Goal: Task Accomplishment & Management: Manage account settings

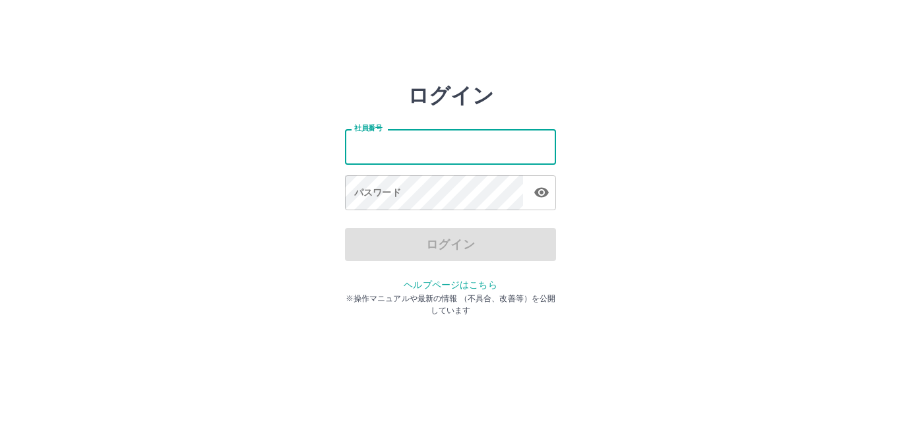
drag, startPoint x: 0, startPoint y: 0, endPoint x: 470, endPoint y: 150, distance: 493.1
click at [470, 150] on input "社員番号" at bounding box center [450, 146] width 211 height 35
type input "*******"
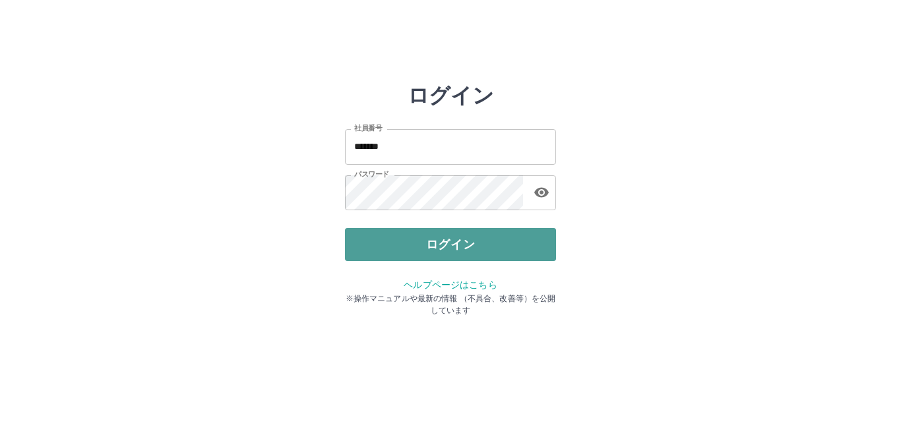
click at [442, 249] on button "ログイン" at bounding box center [450, 244] width 211 height 33
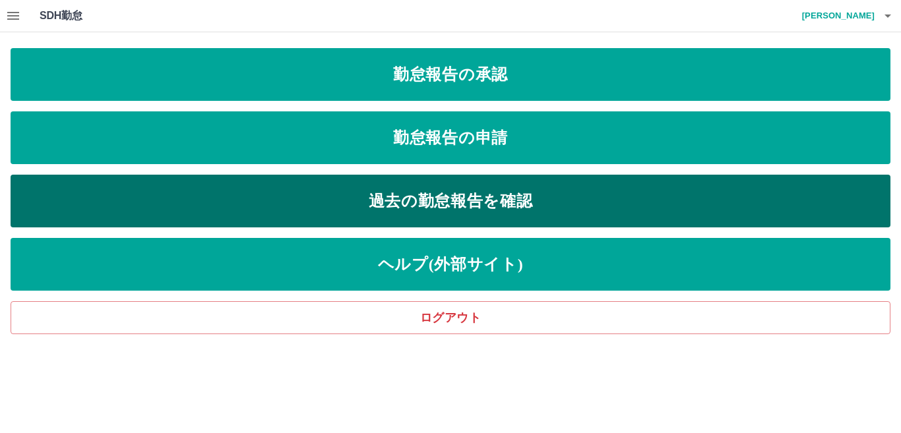
click at [492, 205] on link "過去の勤怠報告を確認" at bounding box center [451, 201] width 880 height 53
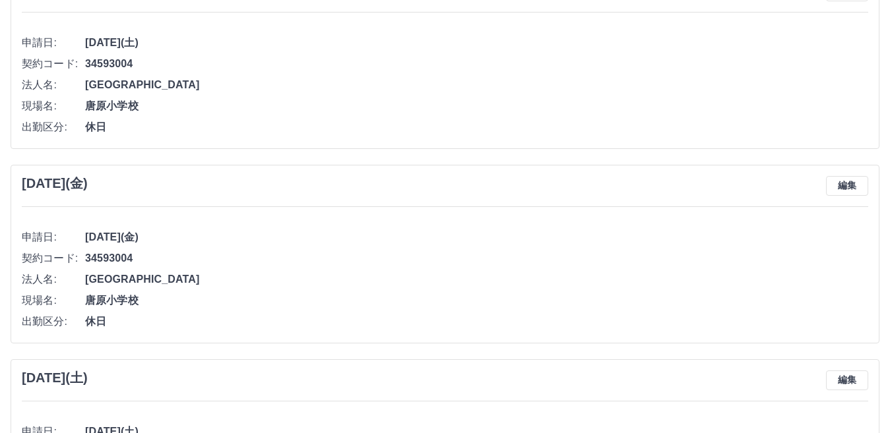
scroll to position [1341, 0]
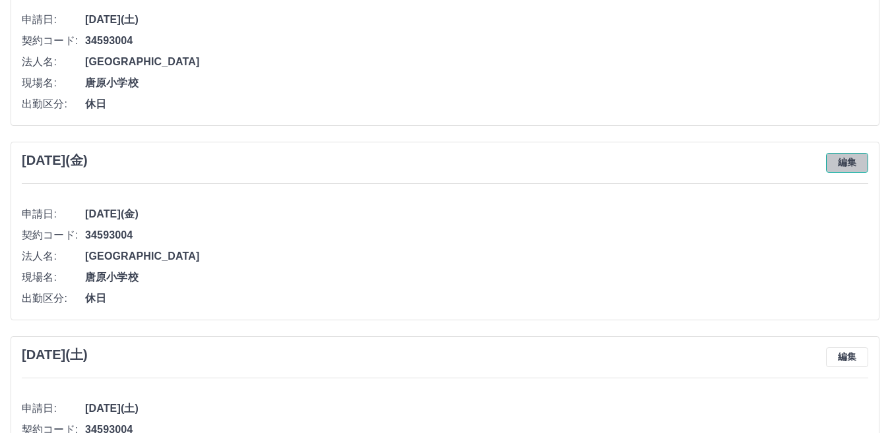
click at [856, 168] on button "編集" at bounding box center [847, 163] width 42 height 20
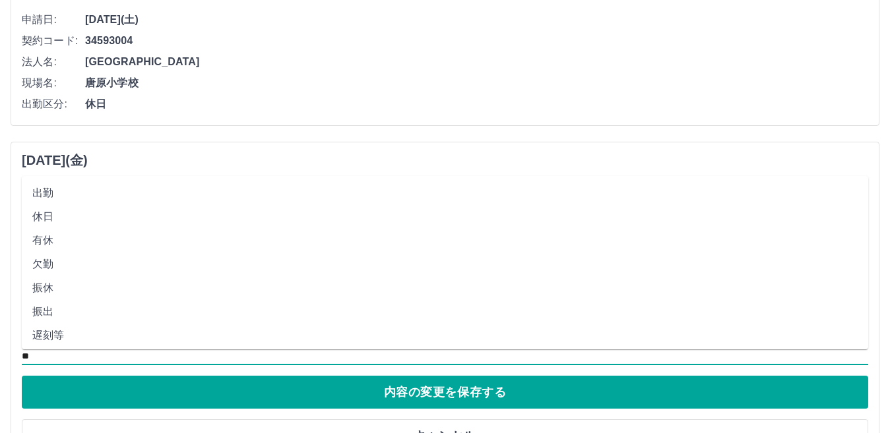
click at [54, 356] on input "**" at bounding box center [445, 356] width 846 height 16
click at [61, 229] on li "休業" at bounding box center [445, 228] width 846 height 24
type input "**"
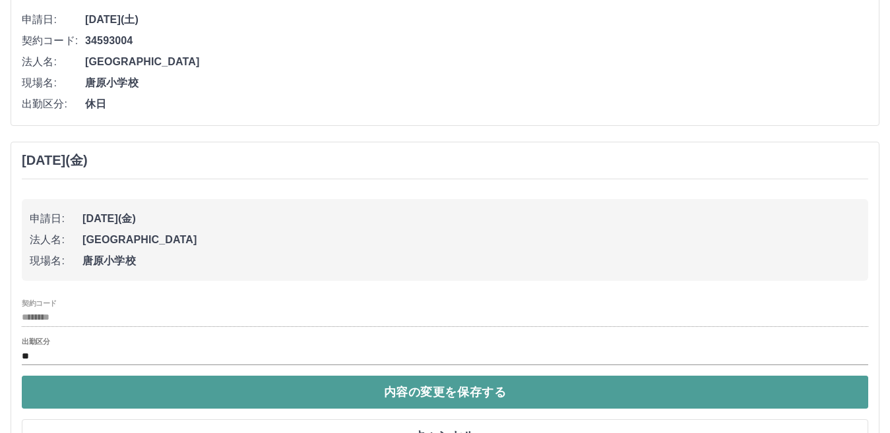
click at [403, 391] on button "内容の変更を保存する" at bounding box center [445, 392] width 846 height 33
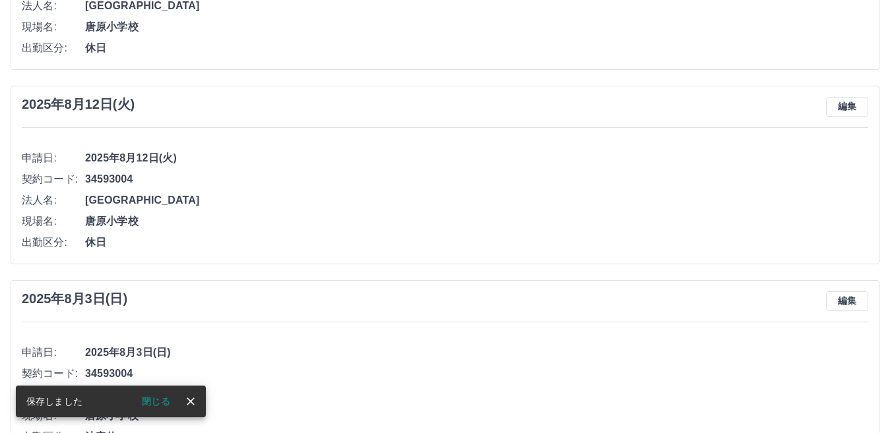
scroll to position [747, 0]
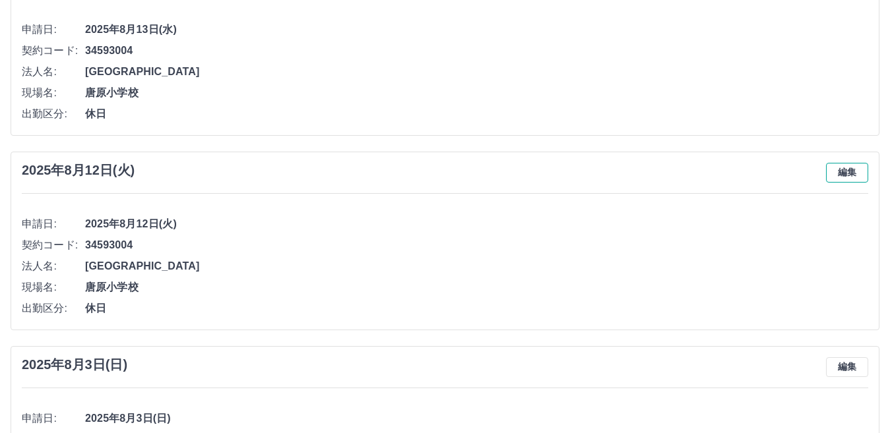
click at [859, 179] on button "編集" at bounding box center [847, 173] width 42 height 20
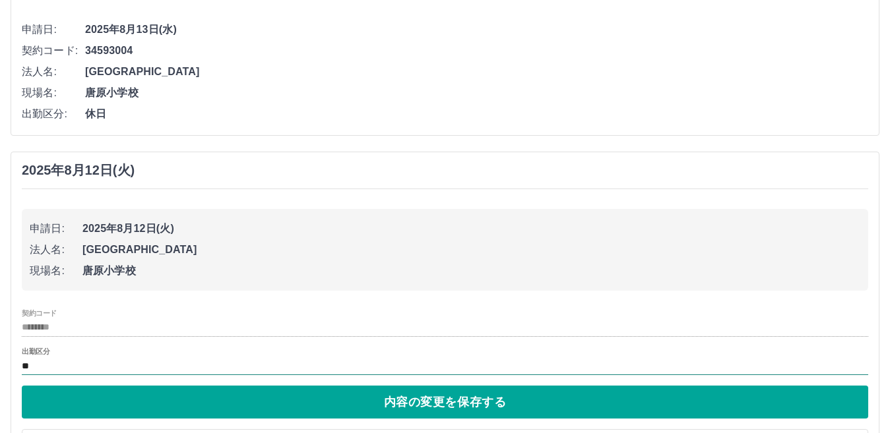
click at [178, 371] on input "**" at bounding box center [445, 366] width 846 height 16
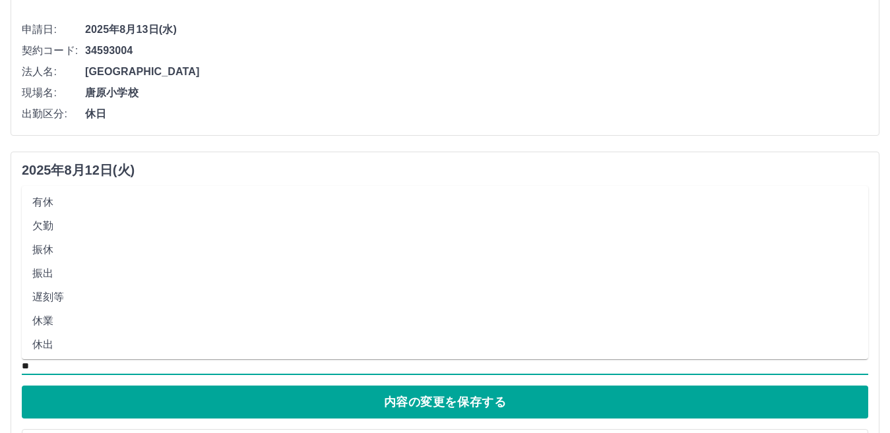
scroll to position [66, 0]
click at [109, 306] on li "休業" at bounding box center [445, 304] width 846 height 24
type input "**"
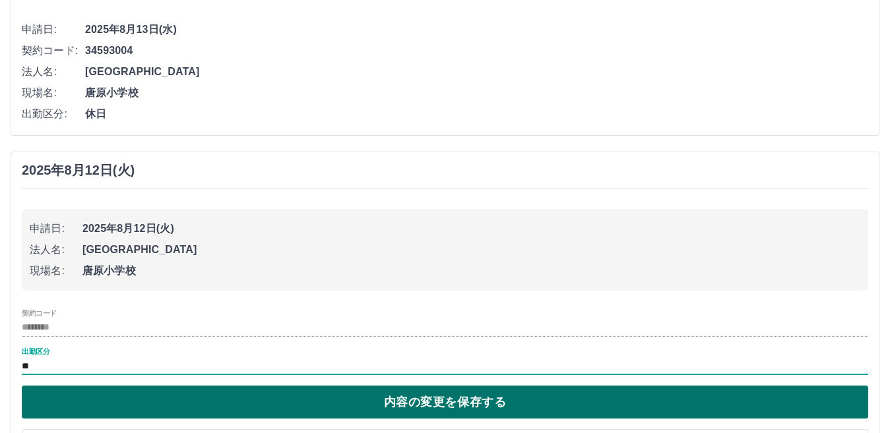
click at [338, 404] on button "内容の変更を保存する" at bounding box center [445, 402] width 846 height 33
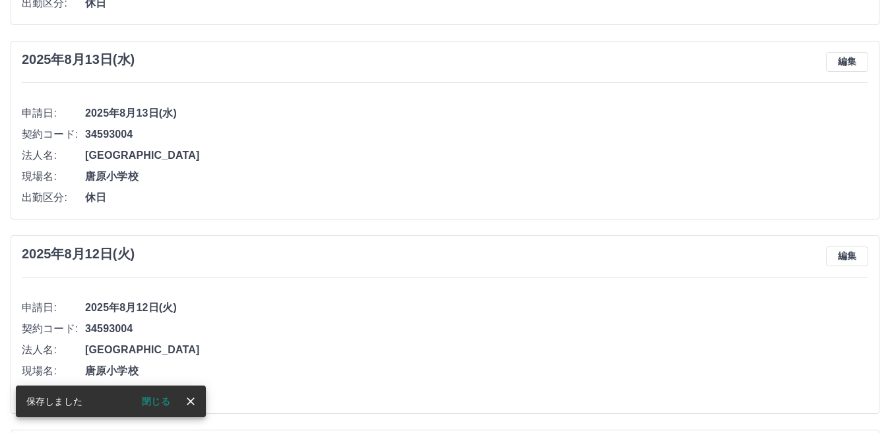
scroll to position [615, 0]
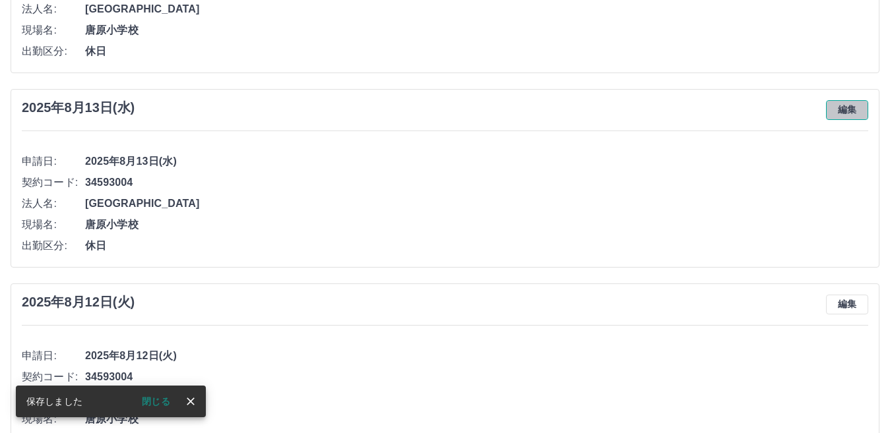
click at [850, 111] on button "編集" at bounding box center [847, 110] width 42 height 20
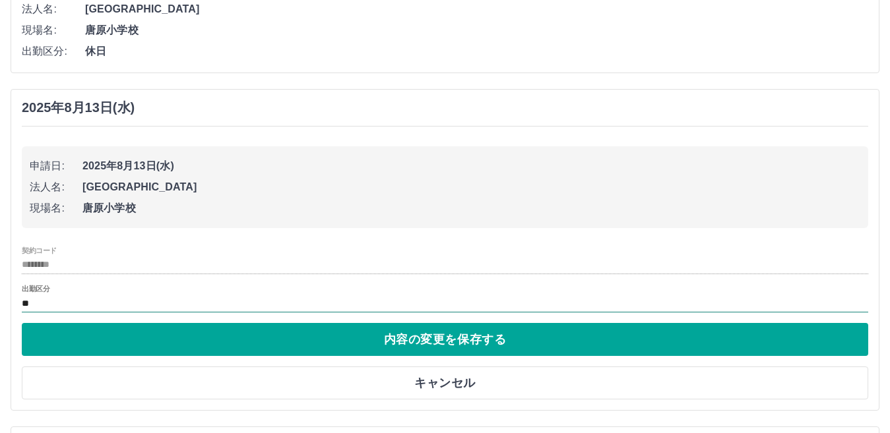
click at [158, 305] on input "**" at bounding box center [445, 304] width 846 height 16
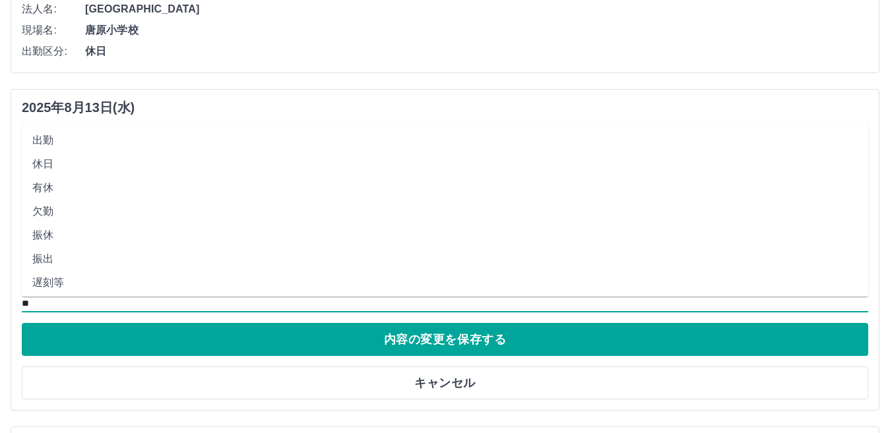
scroll to position [66, 0]
click at [109, 235] on li "休業" at bounding box center [445, 241] width 846 height 24
type input "**"
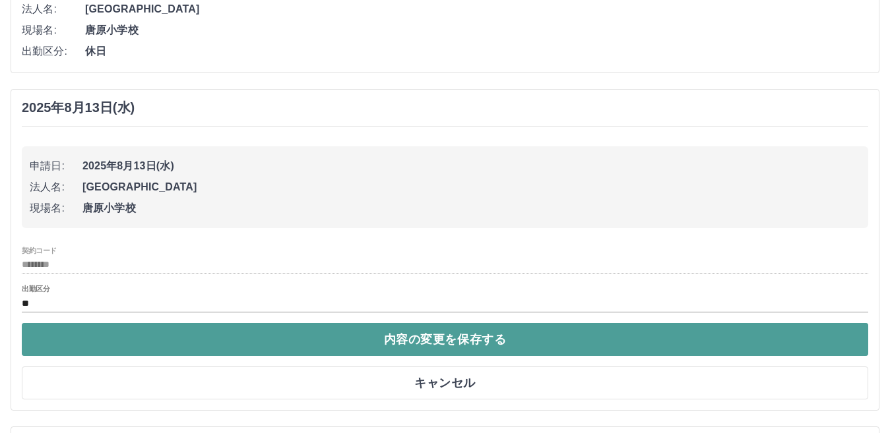
click at [198, 337] on button "内容の変更を保存する" at bounding box center [445, 339] width 846 height 33
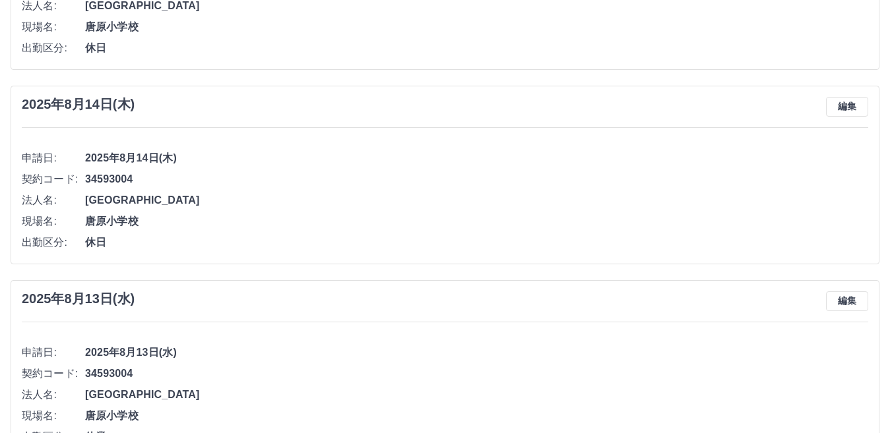
scroll to position [418, 0]
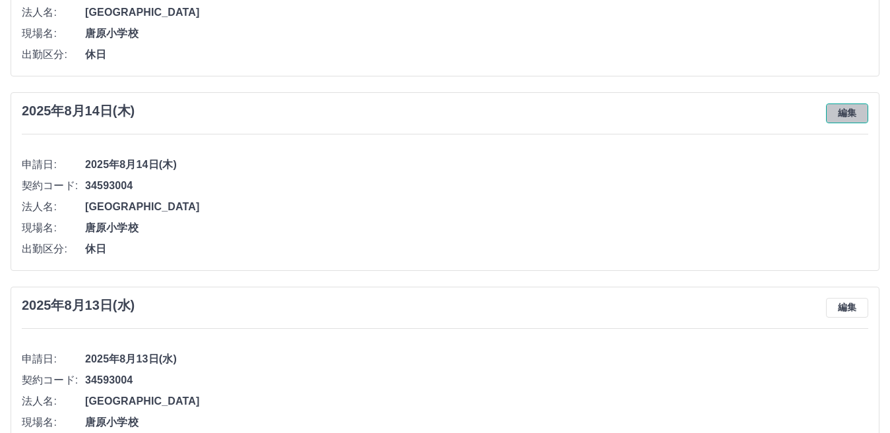
click at [844, 118] on button "編集" at bounding box center [847, 114] width 42 height 20
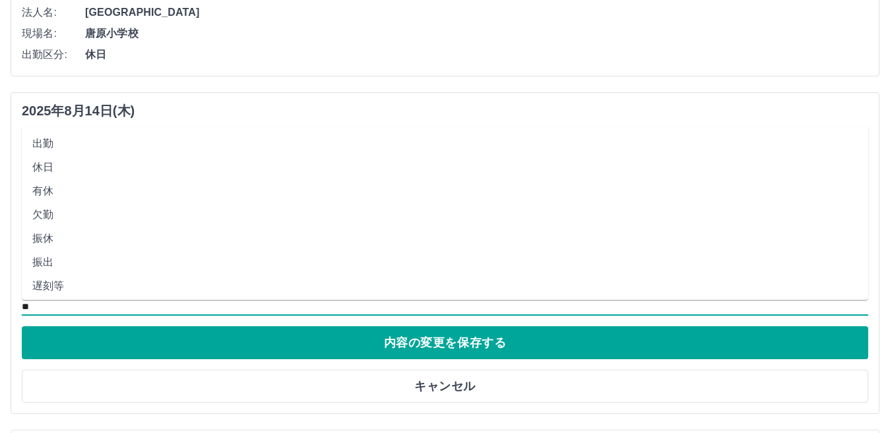
click at [214, 303] on input "**" at bounding box center [445, 307] width 846 height 16
click at [150, 178] on li "休業" at bounding box center [445, 178] width 846 height 24
type input "**"
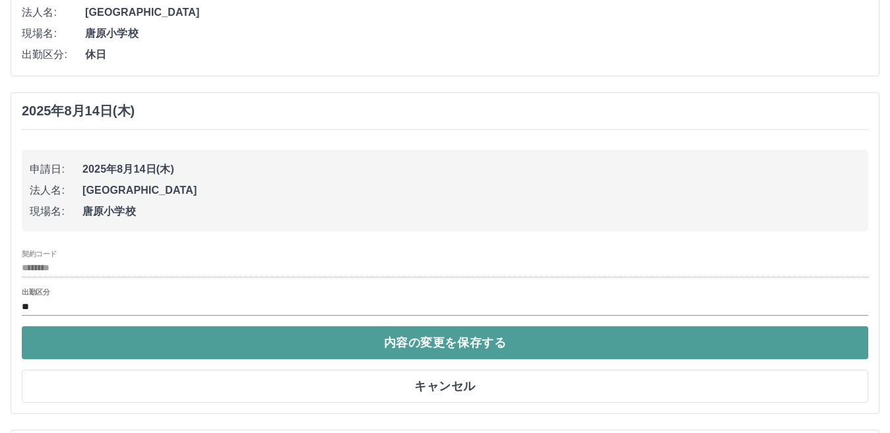
click at [227, 336] on button "内容の変更を保存する" at bounding box center [445, 343] width 846 height 33
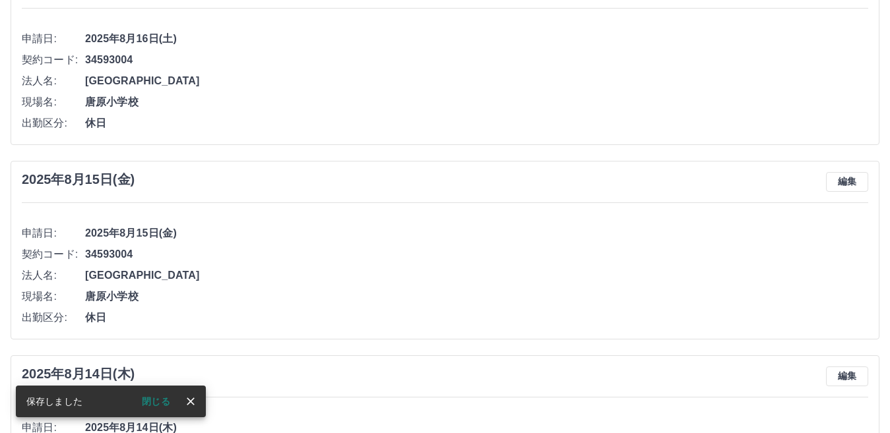
scroll to position [154, 0]
click at [850, 181] on button "編集" at bounding box center [847, 183] width 42 height 20
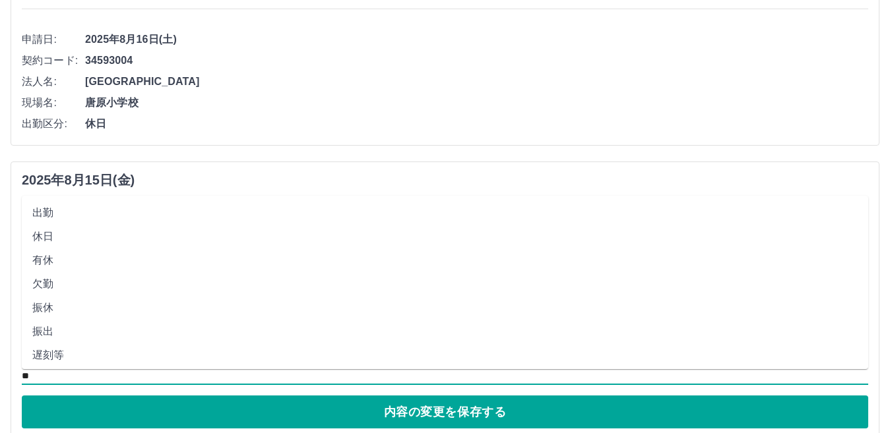
click at [193, 375] on input "**" at bounding box center [445, 376] width 846 height 16
click at [164, 251] on li "休業" at bounding box center [445, 247] width 846 height 24
type input "**"
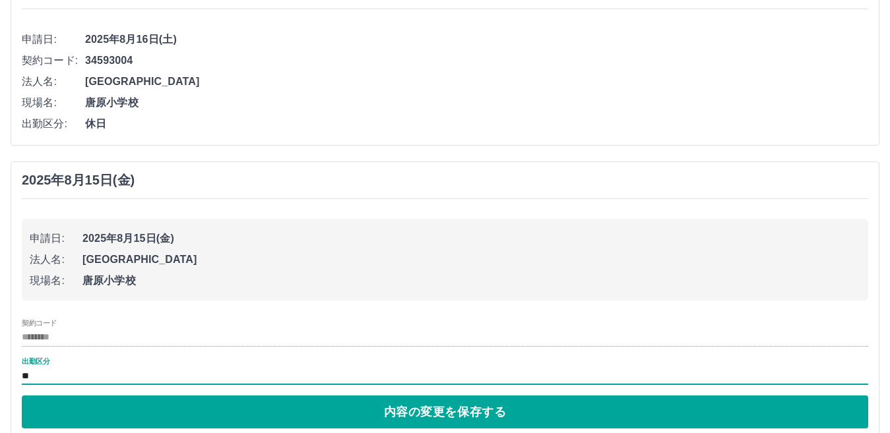
click at [237, 407] on button "内容の変更を保存する" at bounding box center [445, 412] width 846 height 33
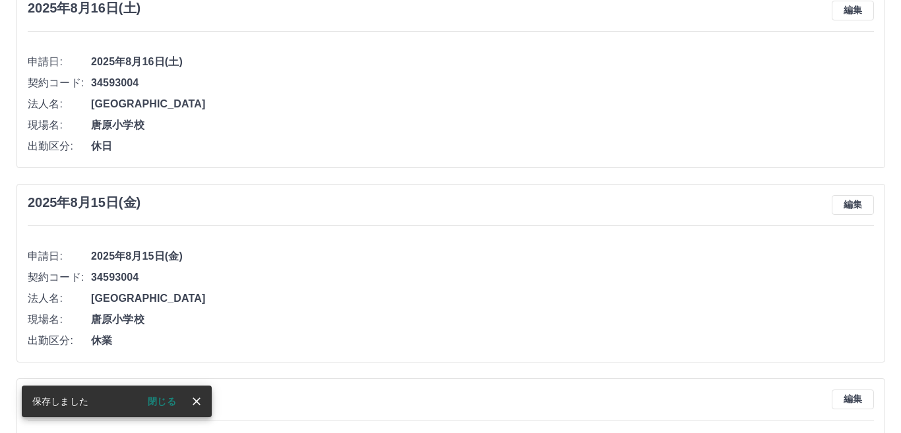
scroll to position [0, 0]
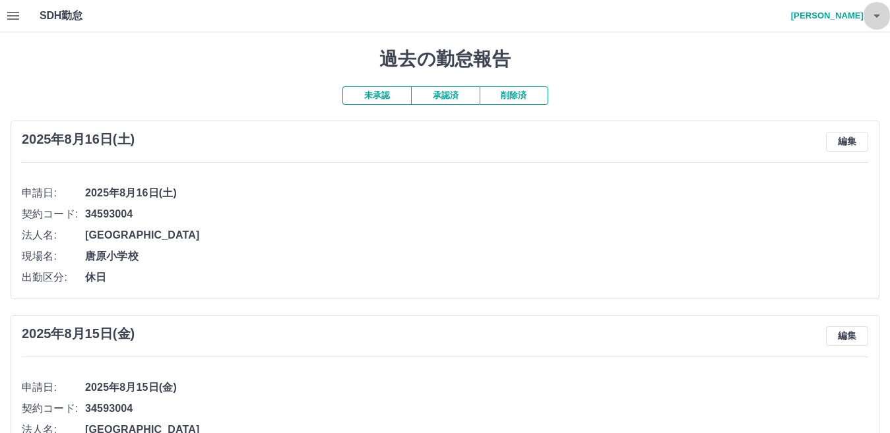
click at [879, 14] on icon "button" at bounding box center [877, 16] width 16 height 16
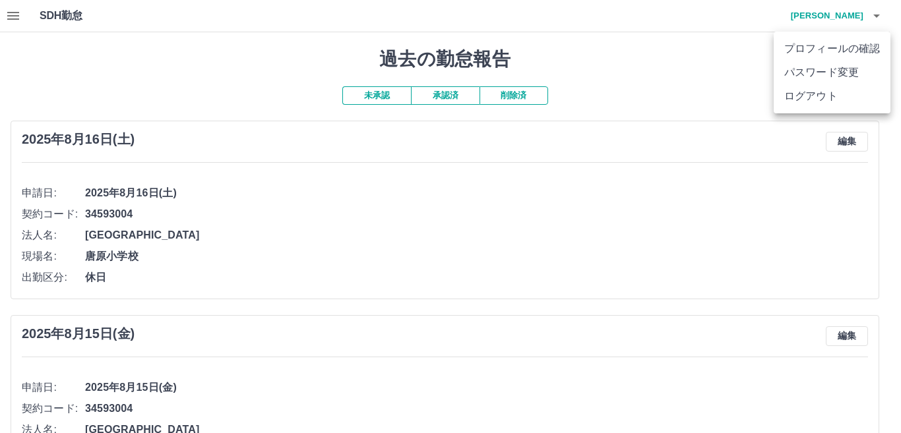
click at [833, 93] on li "ログアウト" at bounding box center [832, 96] width 117 height 24
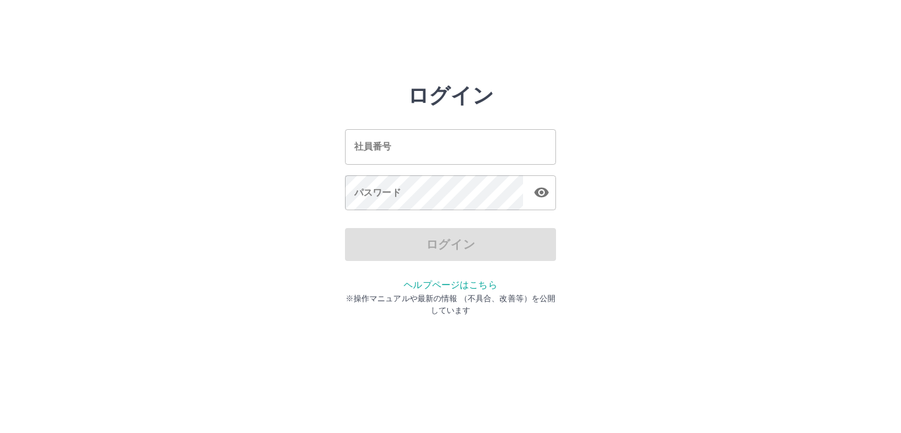
click at [487, 140] on input "社員番号" at bounding box center [450, 146] width 211 height 35
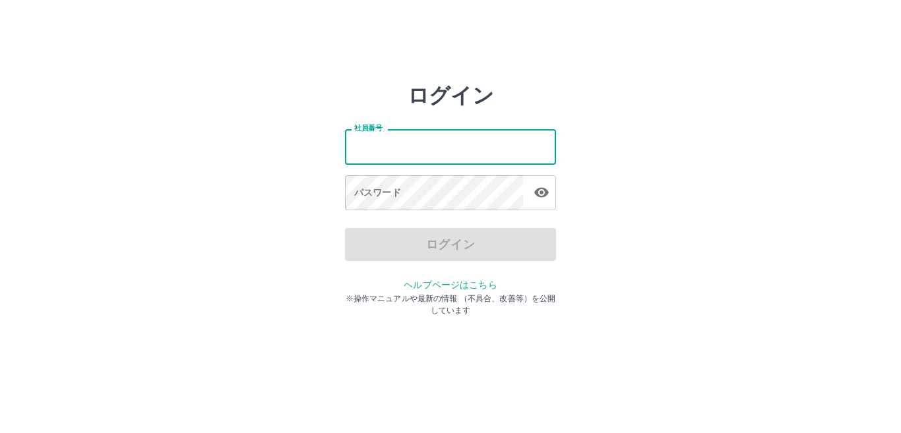
click at [470, 149] on input "社員番号" at bounding box center [450, 146] width 211 height 35
type input "*******"
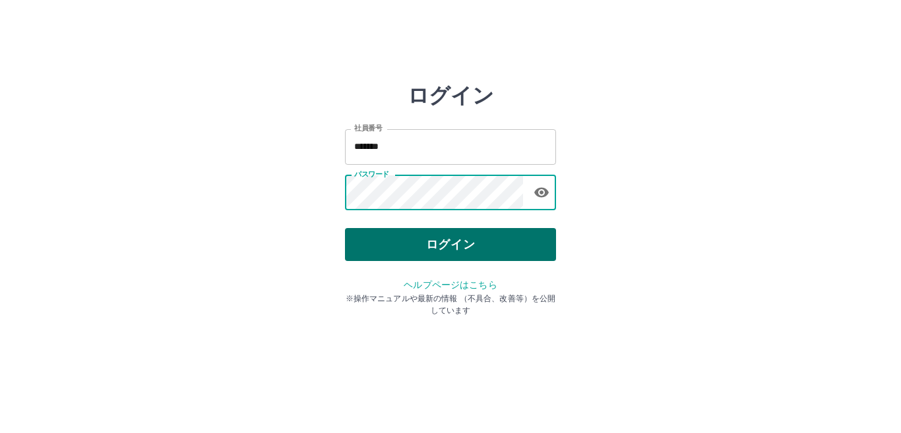
click at [464, 245] on button "ログイン" at bounding box center [450, 244] width 211 height 33
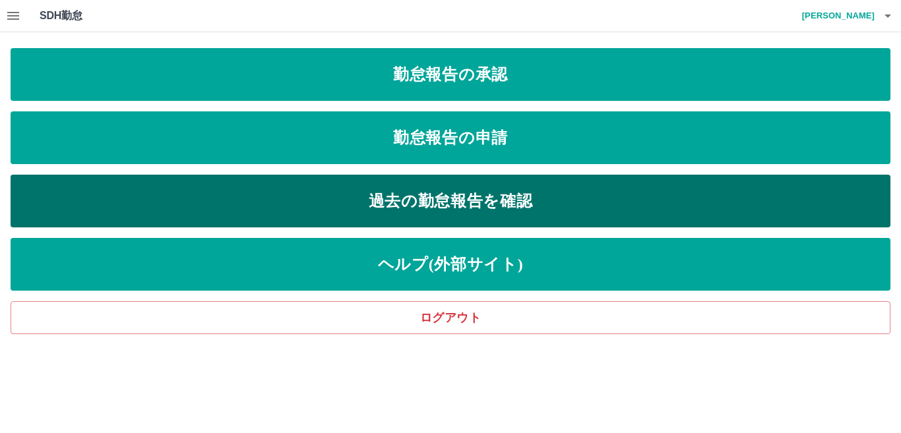
click at [452, 204] on link "過去の勤怠報告を確認" at bounding box center [451, 201] width 880 height 53
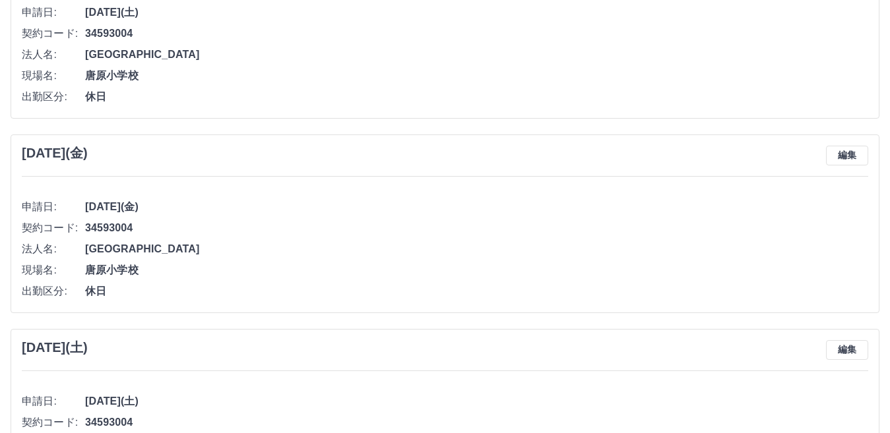
scroll to position [1325, 0]
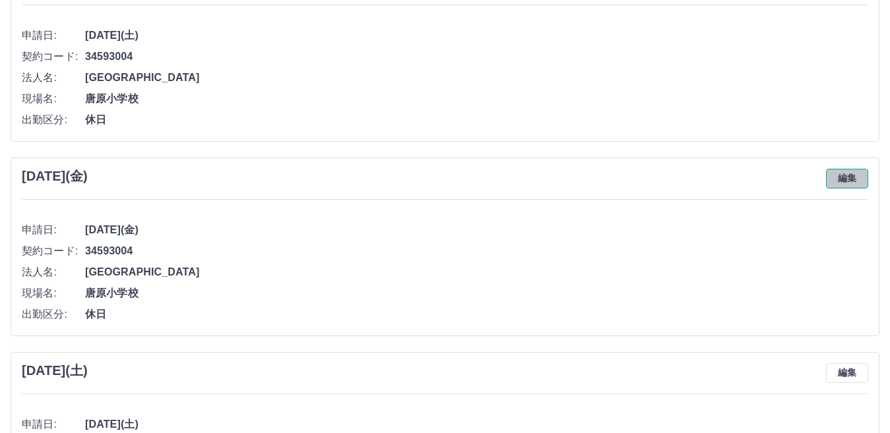
click at [845, 179] on button "編集" at bounding box center [847, 179] width 42 height 20
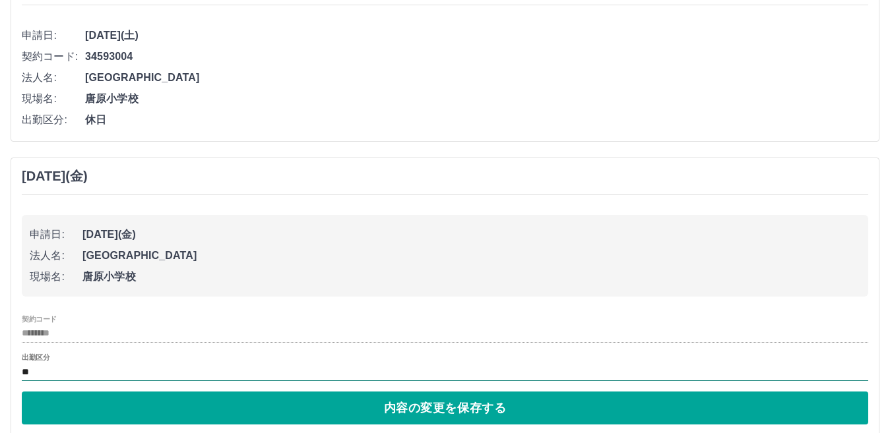
click at [210, 371] on input "**" at bounding box center [445, 372] width 846 height 16
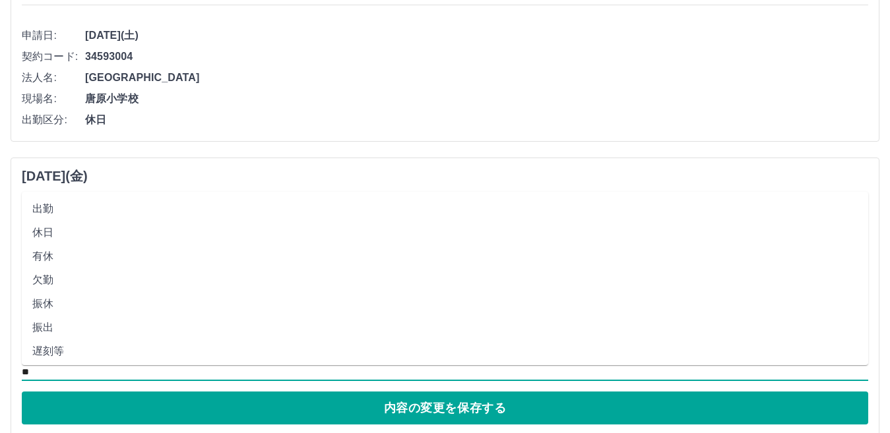
scroll to position [132, 0]
click at [92, 246] on li "休業" at bounding box center [445, 244] width 846 height 24
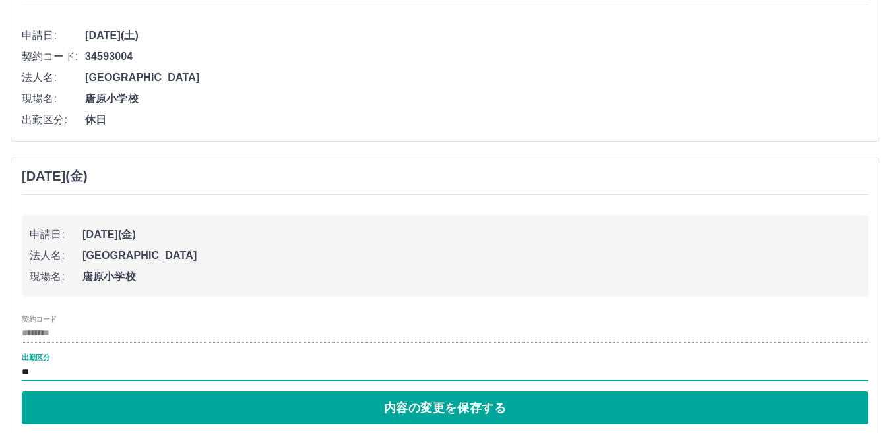
type input "**"
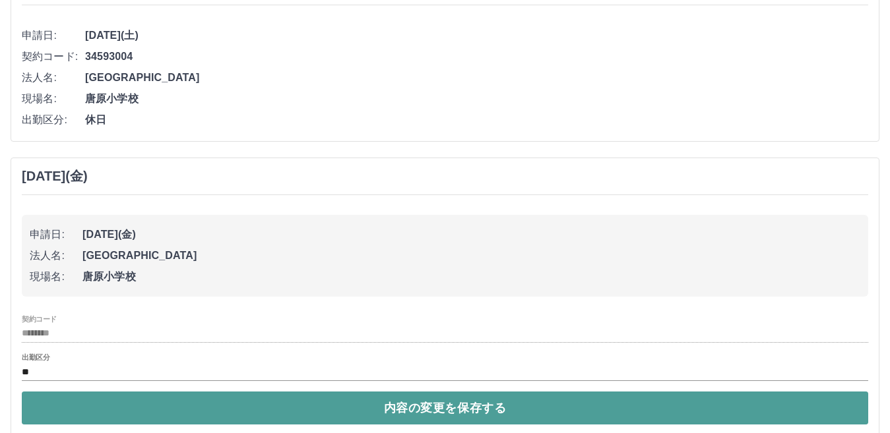
click at [106, 408] on button "内容の変更を保存する" at bounding box center [445, 408] width 846 height 33
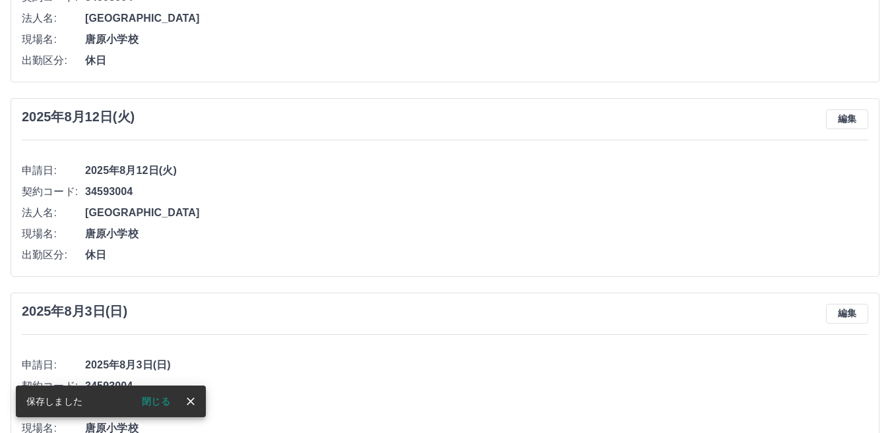
scroll to position [797, 0]
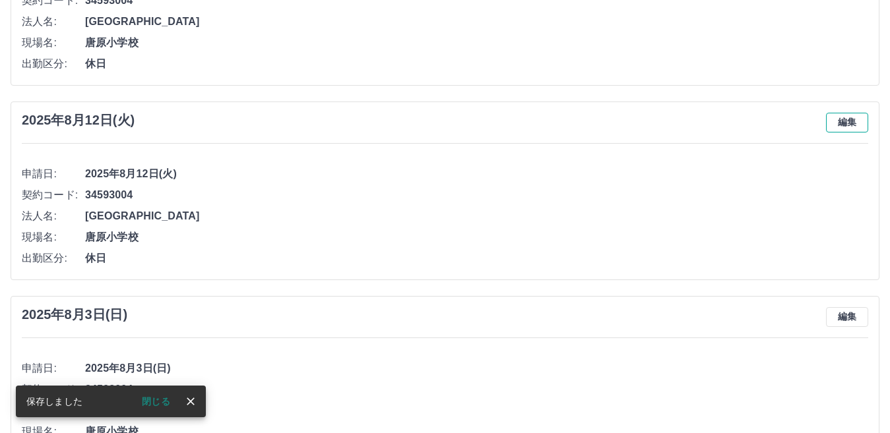
click at [851, 123] on button "編集" at bounding box center [847, 123] width 42 height 20
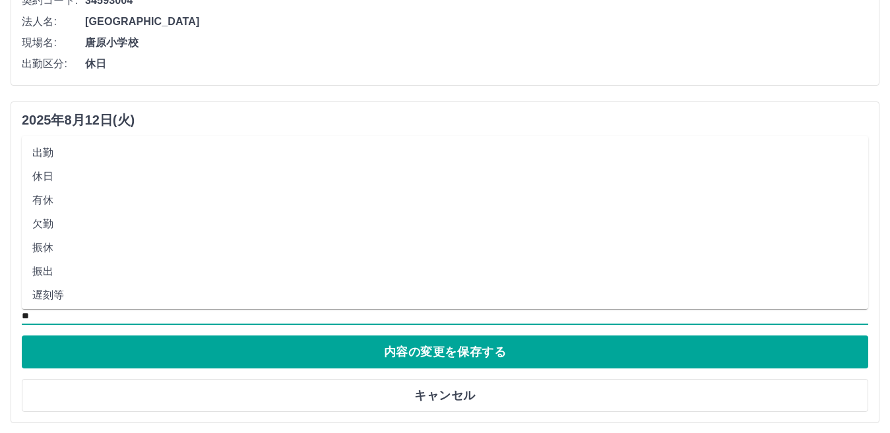
click at [66, 320] on input "**" at bounding box center [445, 316] width 846 height 16
click at [78, 260] on li "休業" at bounding box center [445, 253] width 846 height 24
type input "**"
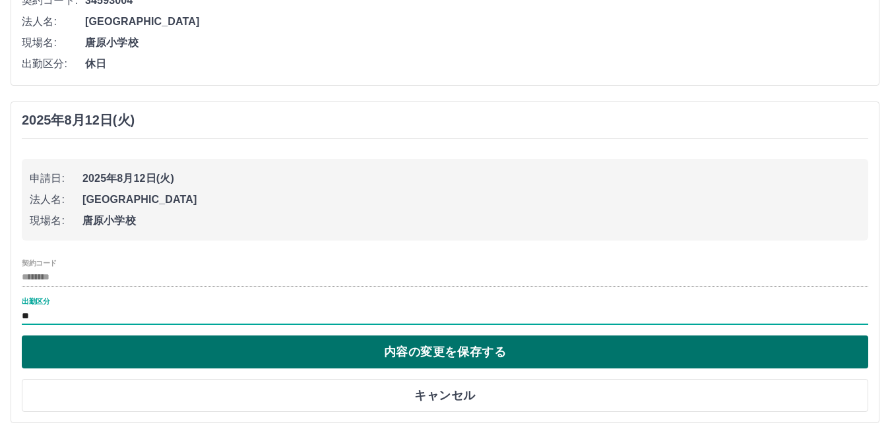
click at [106, 352] on button "内容の変更を保存する" at bounding box center [445, 352] width 846 height 33
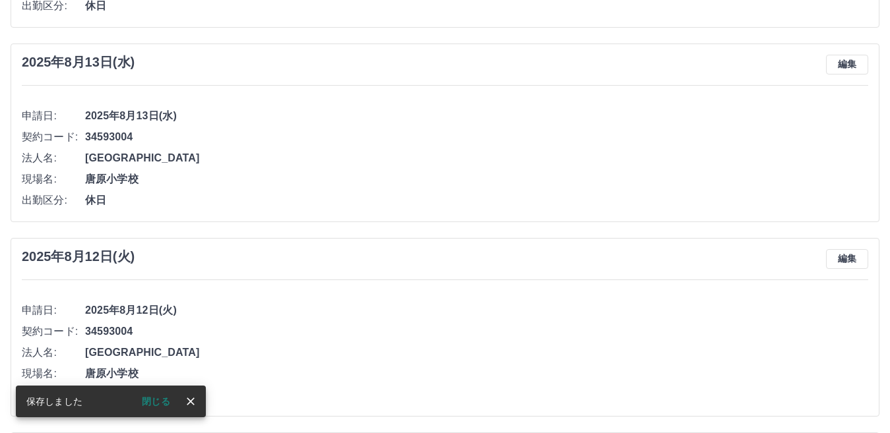
scroll to position [600, 0]
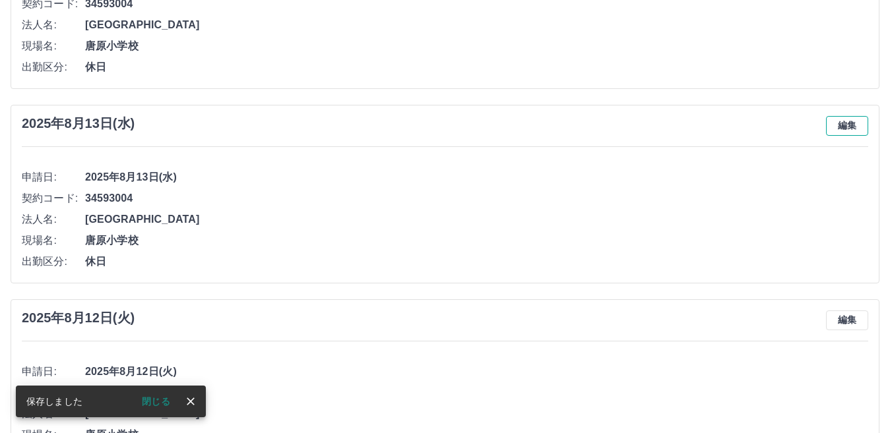
click at [847, 127] on button "編集" at bounding box center [847, 126] width 42 height 20
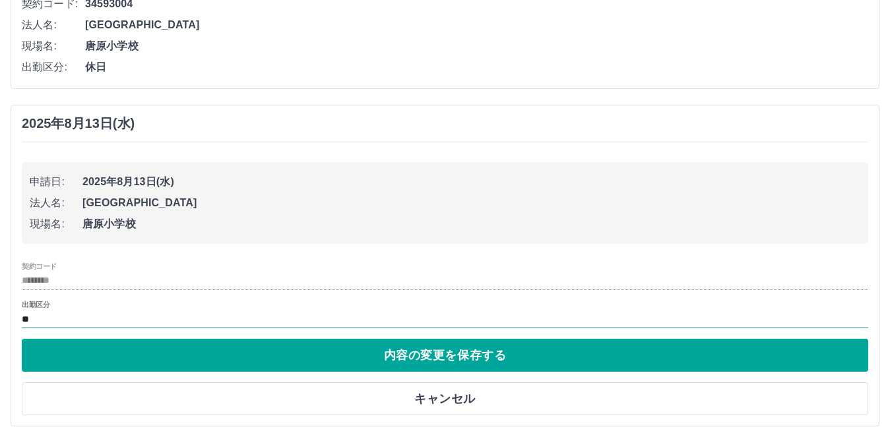
click at [62, 325] on input "**" at bounding box center [445, 319] width 846 height 16
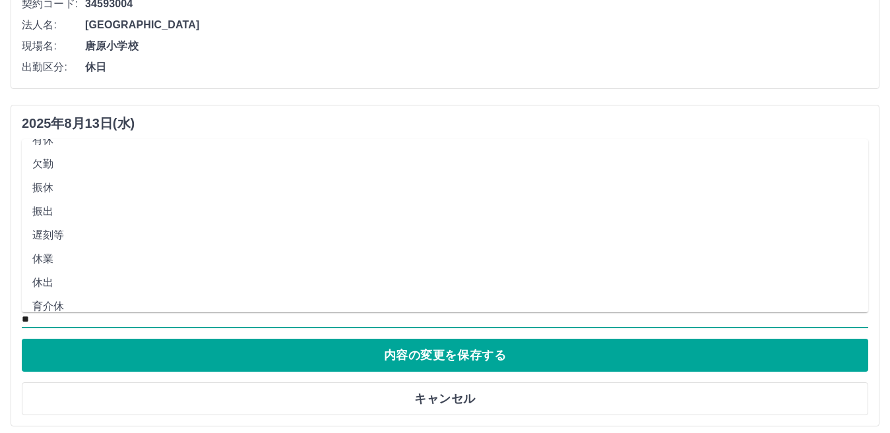
scroll to position [132, 0]
click at [88, 189] on li "休業" at bounding box center [445, 191] width 846 height 24
type input "**"
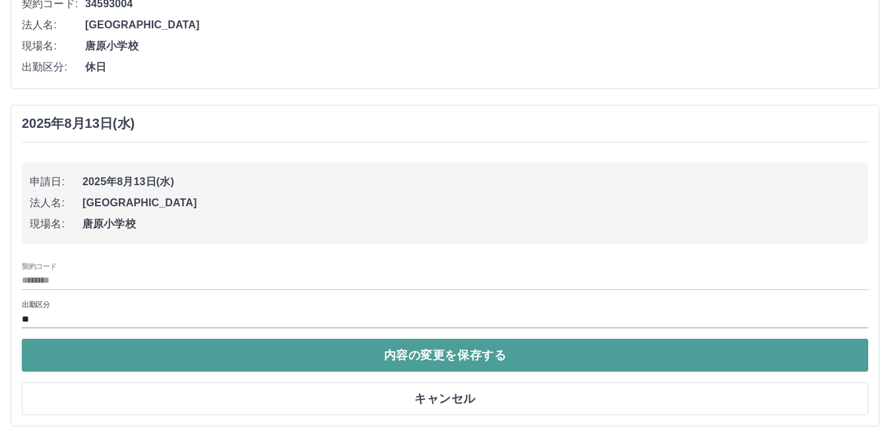
click at [141, 364] on button "内容の変更を保存する" at bounding box center [445, 355] width 846 height 33
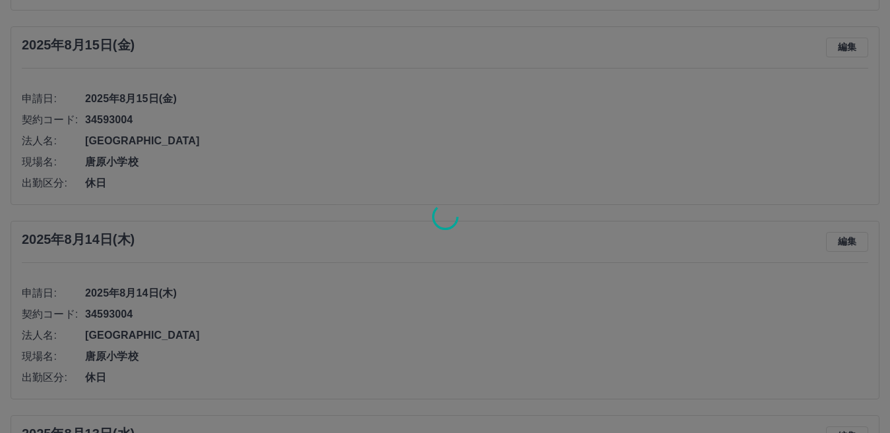
scroll to position [270, 0]
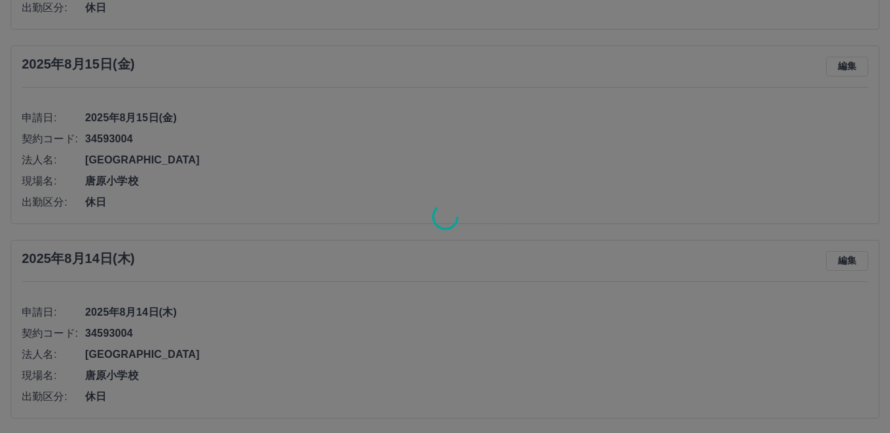
click at [854, 262] on div at bounding box center [445, 216] width 890 height 433
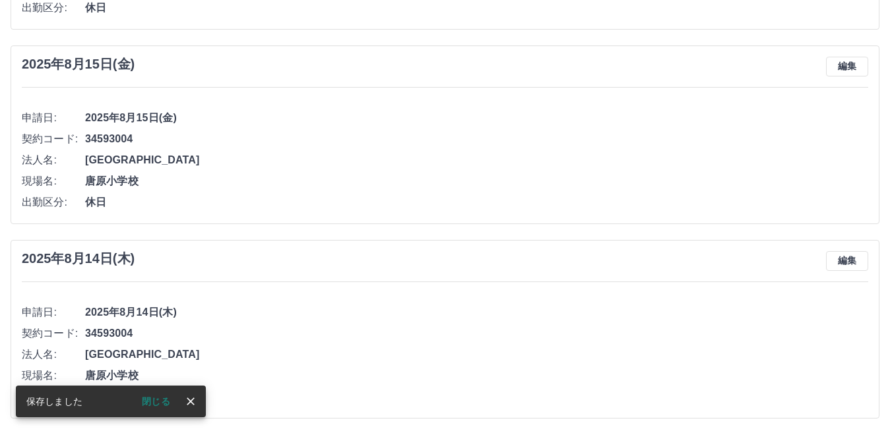
click at [854, 262] on button "編集" at bounding box center [847, 261] width 42 height 20
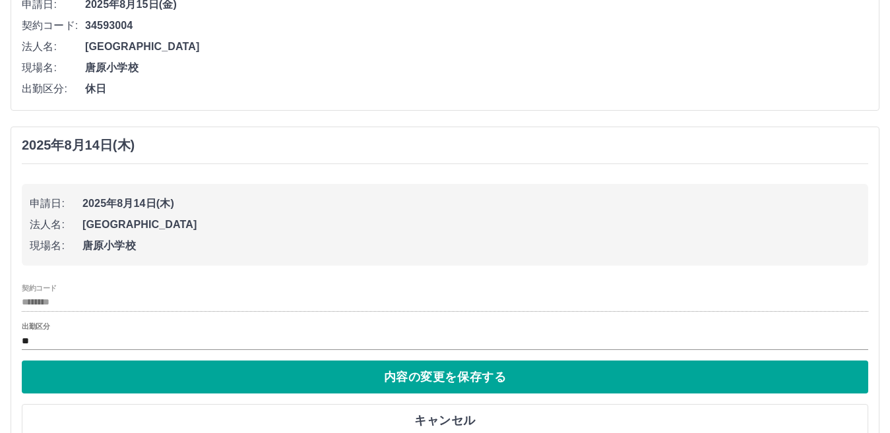
scroll to position [468, 0]
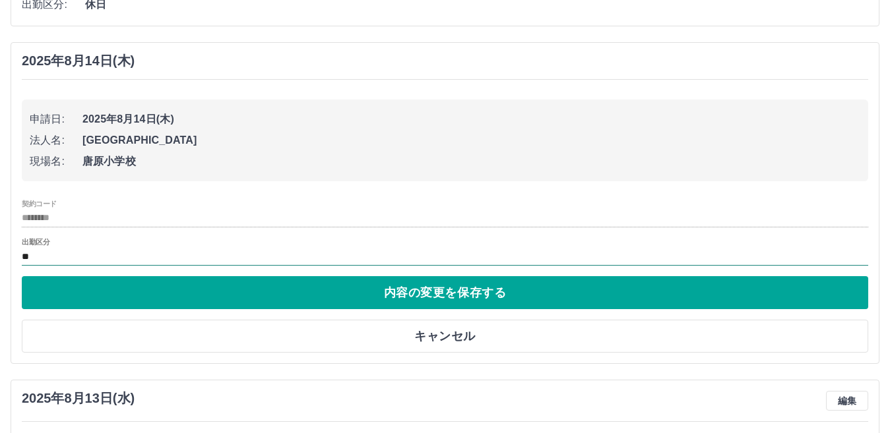
click at [164, 257] on input "**" at bounding box center [445, 257] width 846 height 16
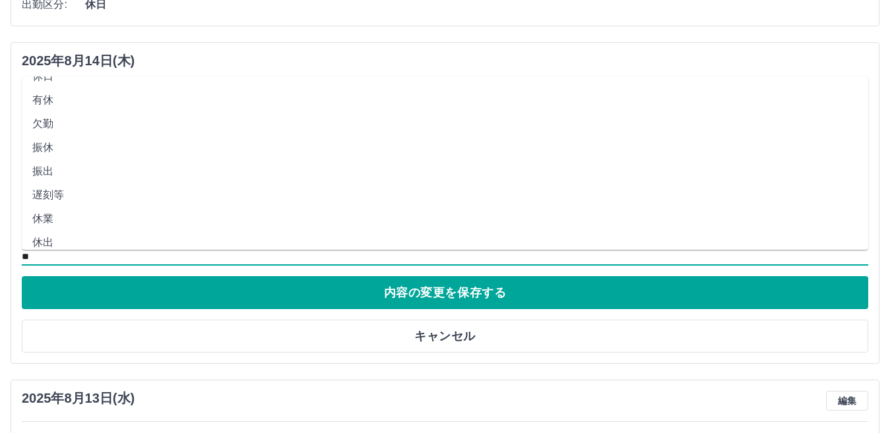
scroll to position [66, 0]
click at [135, 197] on li "休業" at bounding box center [445, 194] width 846 height 24
type input "**"
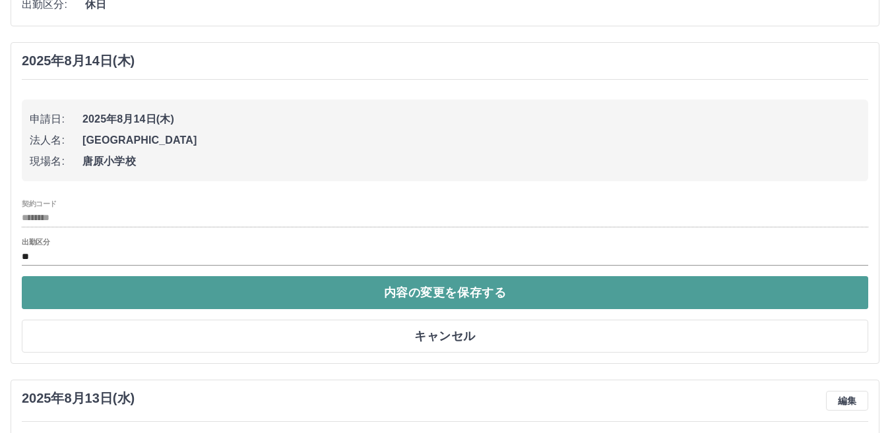
click at [134, 299] on button "内容の変更を保存する" at bounding box center [445, 292] width 846 height 33
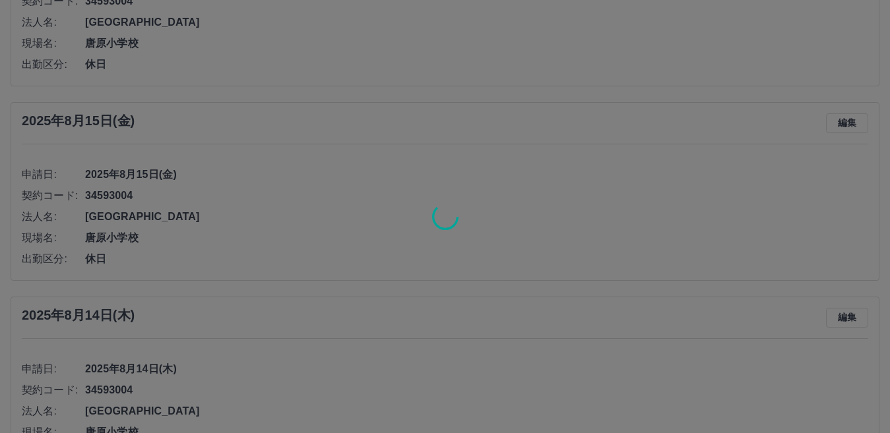
scroll to position [204, 0]
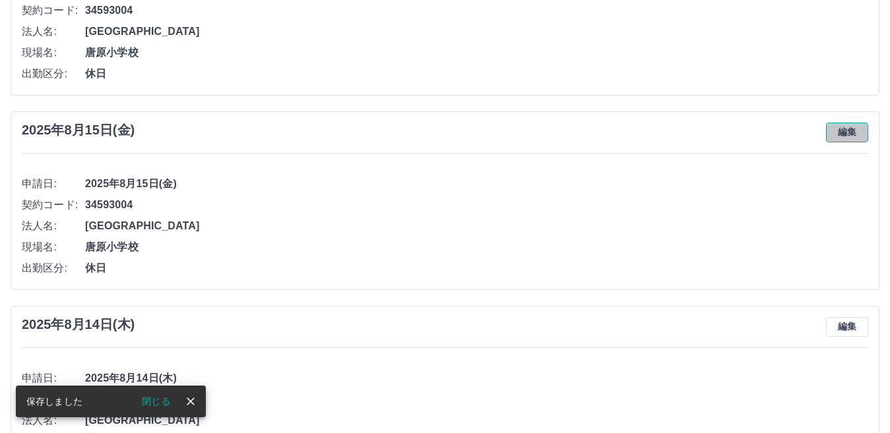
click at [858, 133] on button "編集" at bounding box center [847, 133] width 42 height 20
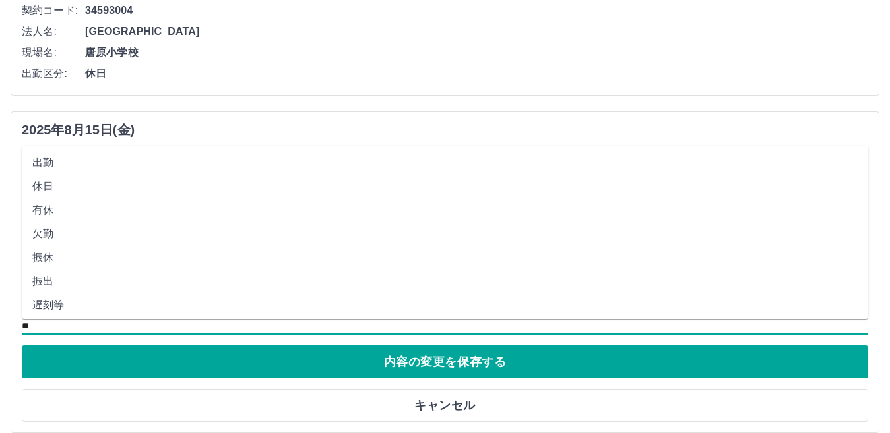
click at [193, 327] on input "**" at bounding box center [445, 326] width 846 height 16
click at [194, 194] on li "休業" at bounding box center [445, 197] width 846 height 24
type input "**"
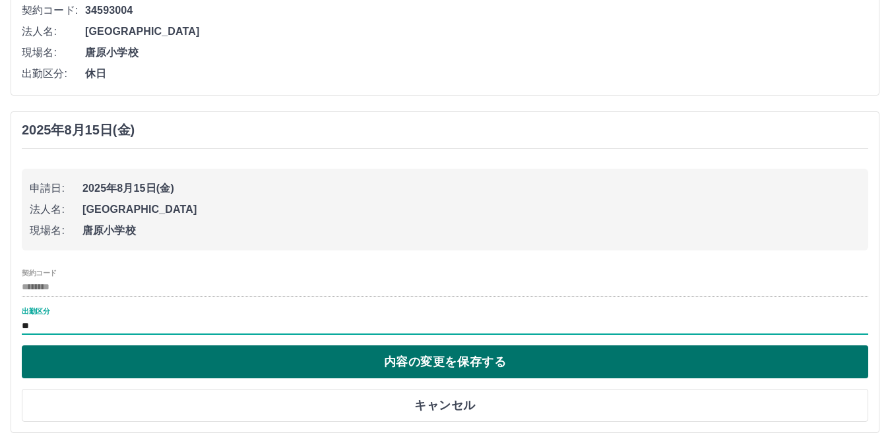
click at [136, 357] on button "内容の変更を保存する" at bounding box center [445, 362] width 846 height 33
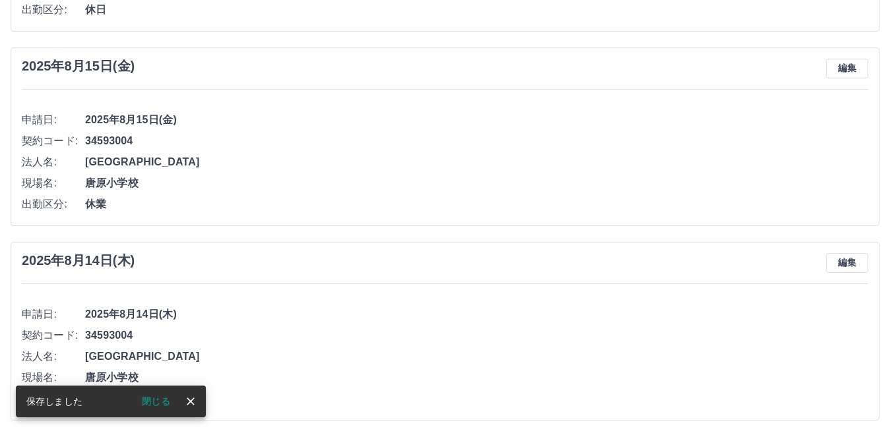
scroll to position [66, 0]
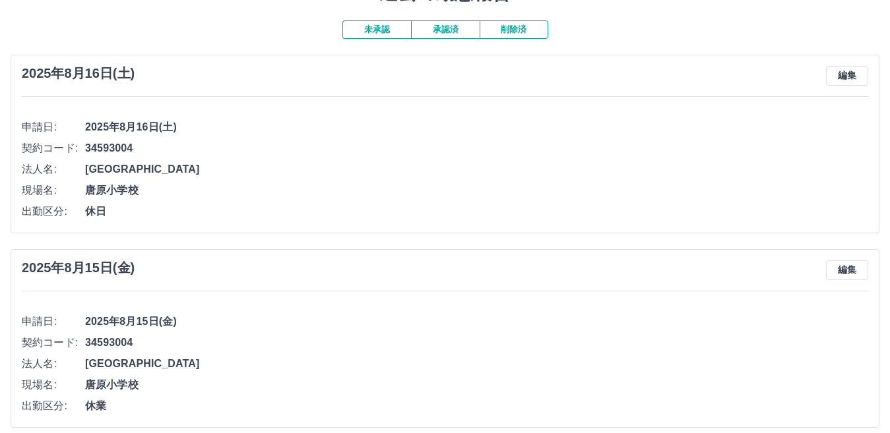
click at [435, 30] on button "承認済" at bounding box center [445, 29] width 69 height 18
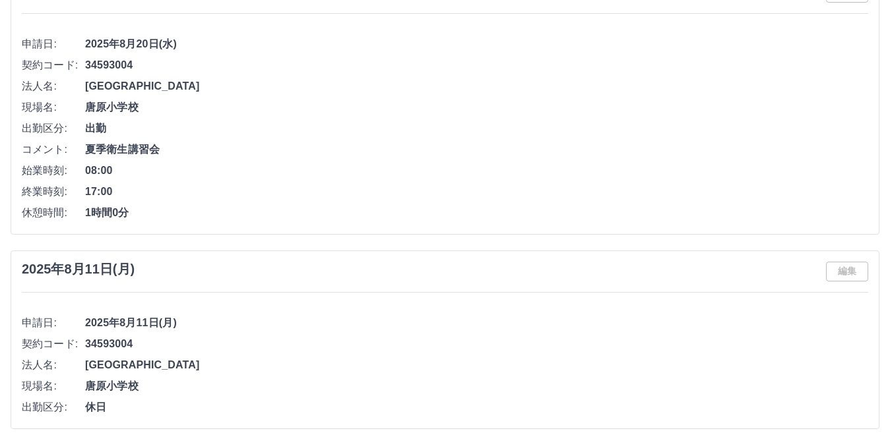
scroll to position [198, 0]
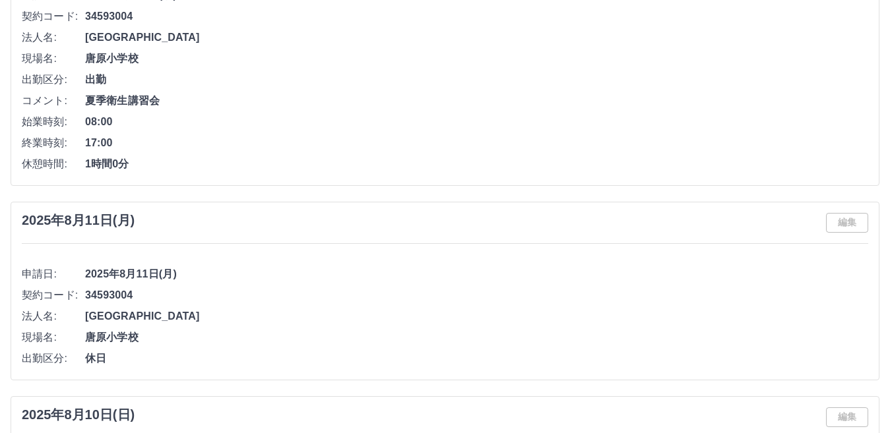
click at [854, 224] on div "編集" at bounding box center [847, 223] width 42 height 20
click at [849, 224] on div "編集" at bounding box center [847, 223] width 42 height 20
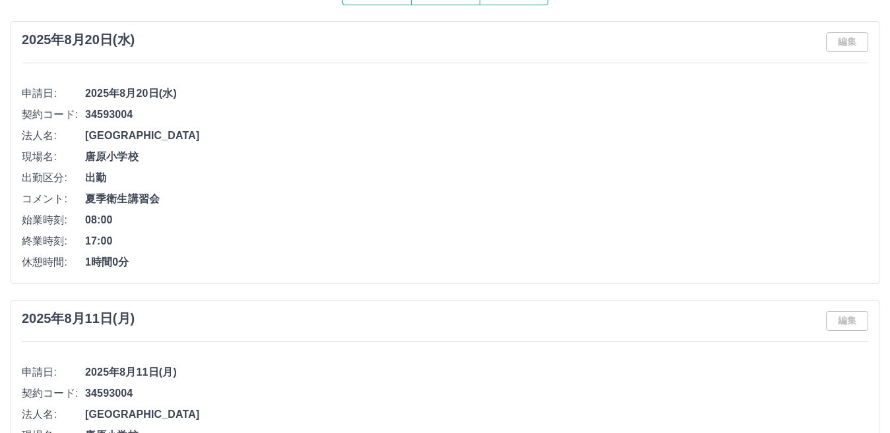
scroll to position [0, 0]
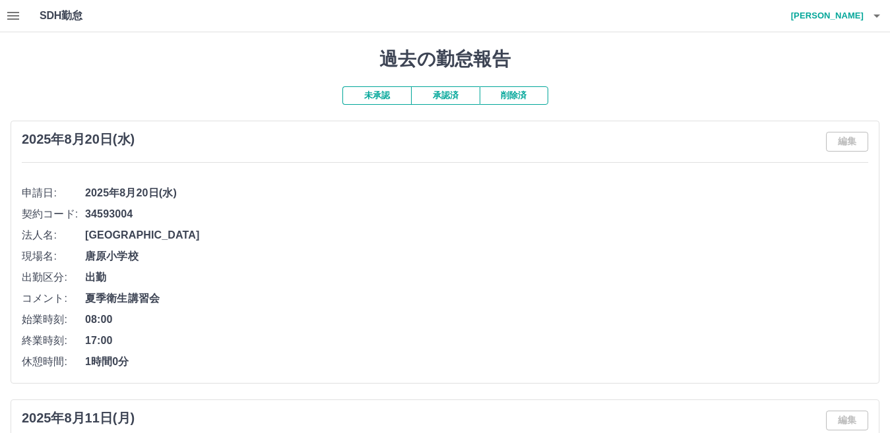
click at [14, 12] on icon "button" at bounding box center [13, 16] width 12 height 8
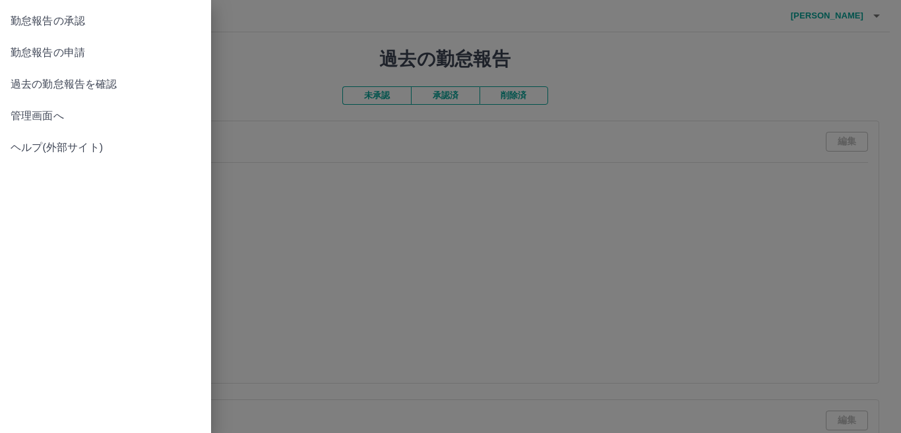
click at [61, 111] on span "管理画面へ" at bounding box center [106, 116] width 190 height 16
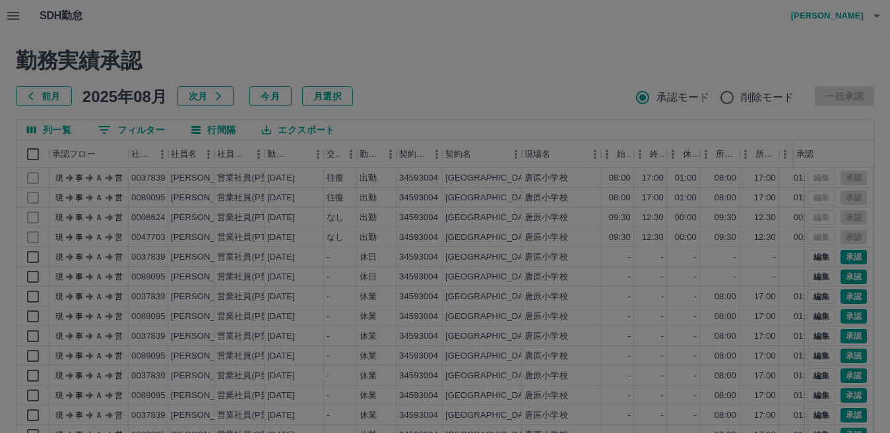
scroll to position [124, 0]
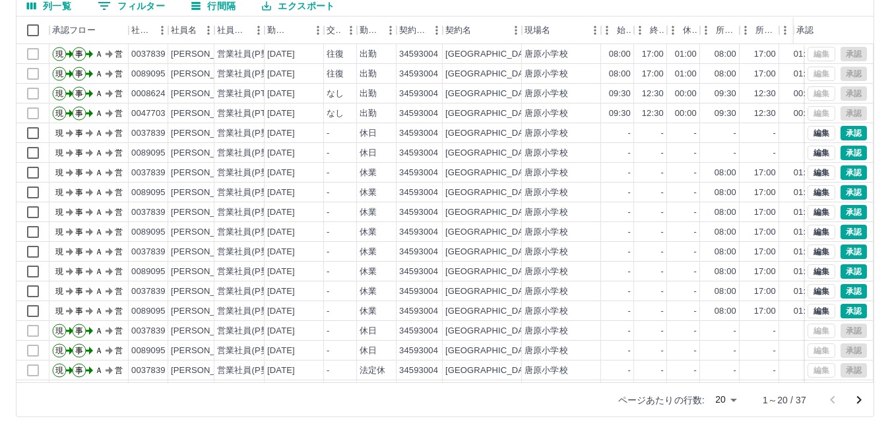
click at [861, 401] on icon "次のページへ" at bounding box center [859, 400] width 16 height 16
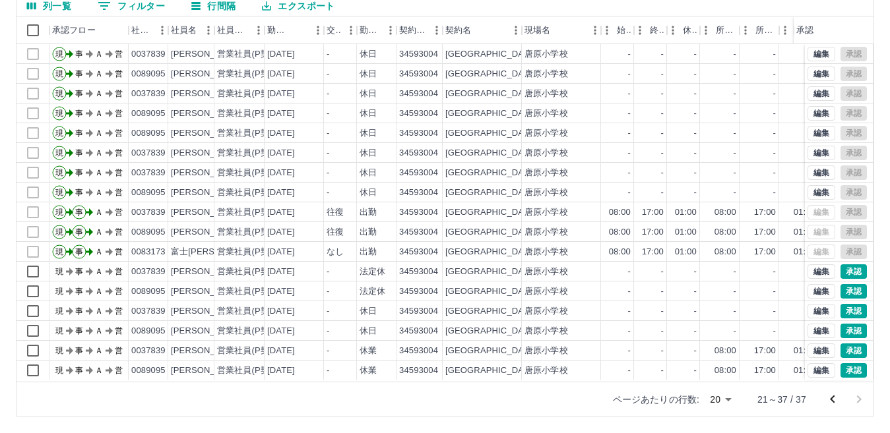
scroll to position [58, 0]
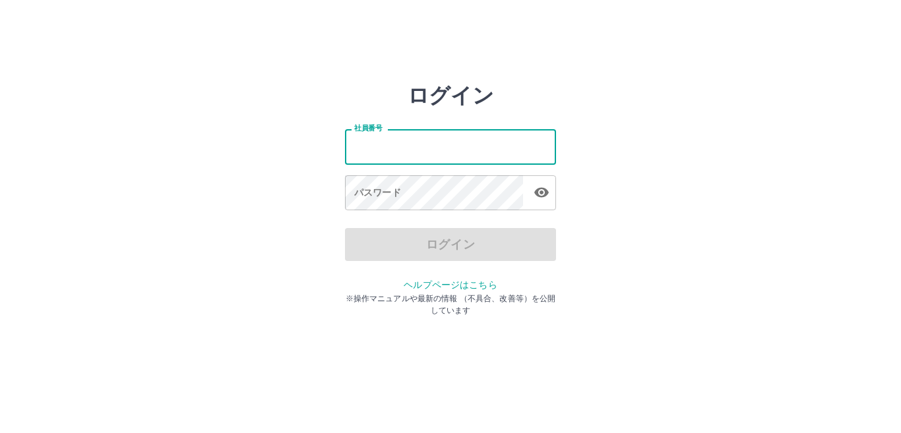
click at [488, 144] on input "社員番号" at bounding box center [450, 146] width 211 height 35
type input "*******"
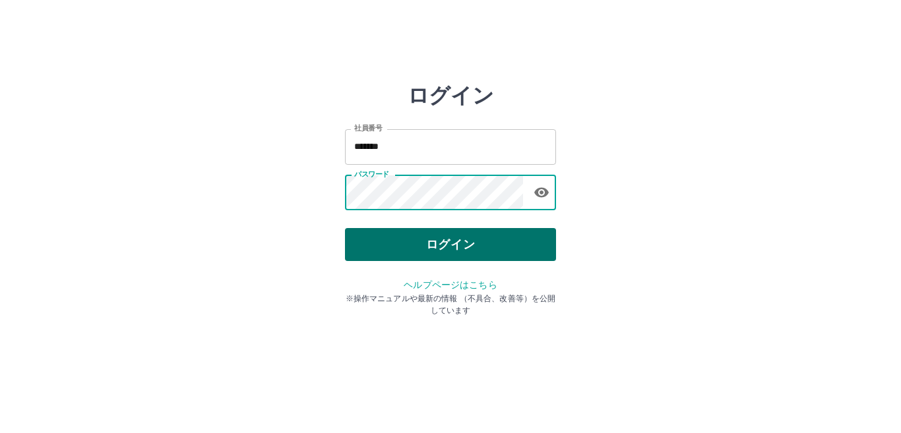
click at [489, 248] on button "ログイン" at bounding box center [450, 244] width 211 height 33
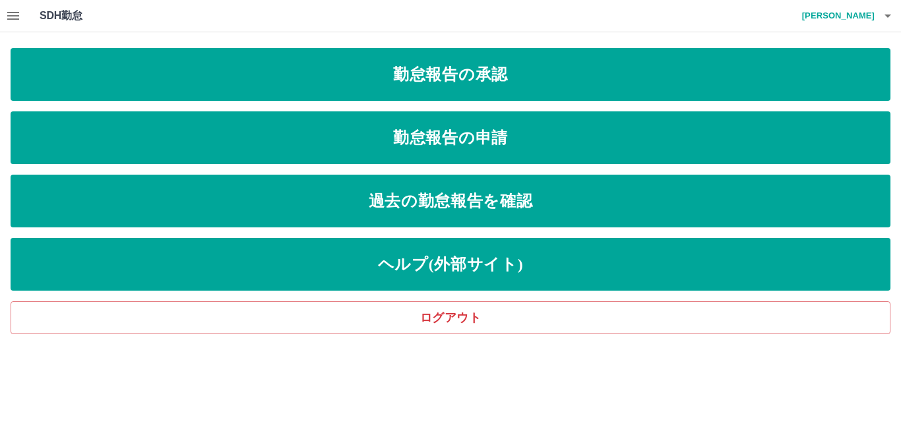
click at [13, 21] on icon "button" at bounding box center [13, 16] width 16 height 16
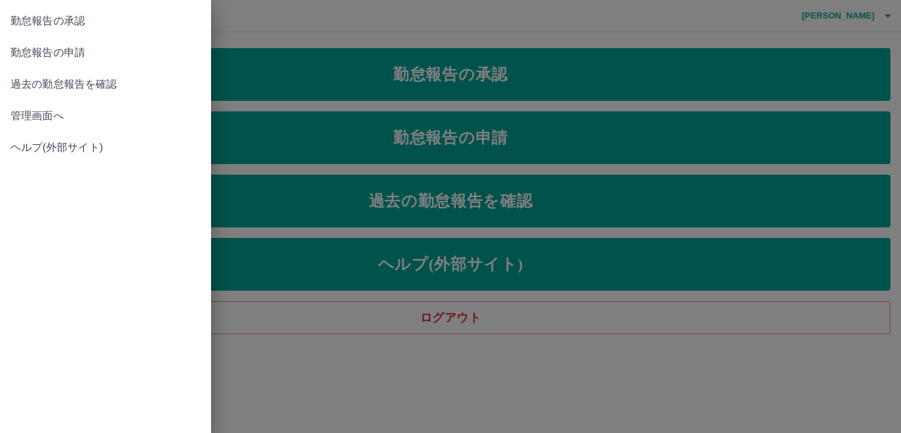
click at [46, 111] on span "管理画面へ" at bounding box center [106, 116] width 190 height 16
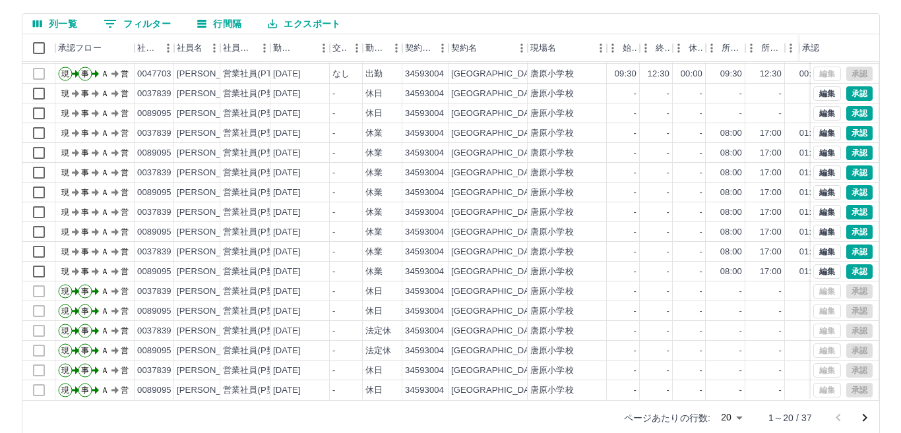
scroll to position [124, 0]
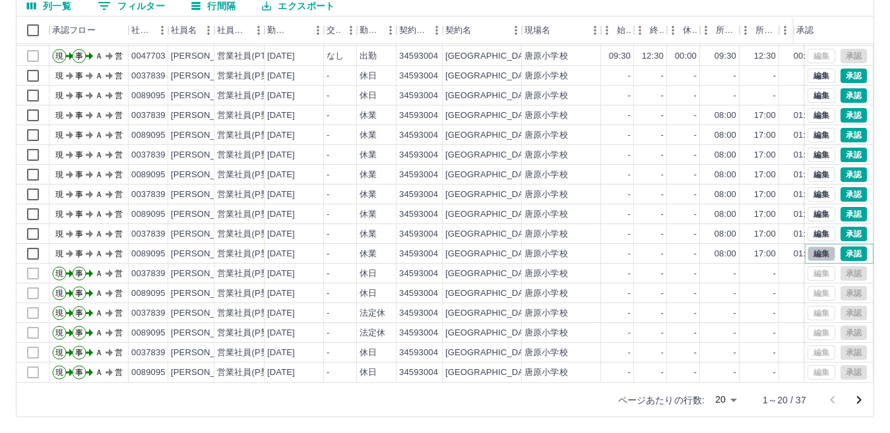
click at [807, 247] on button "編集" at bounding box center [821, 254] width 28 height 15
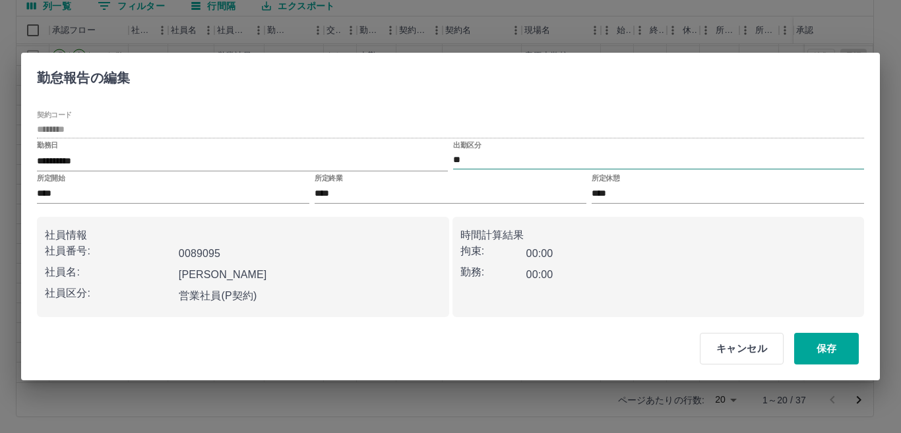
click at [504, 161] on input "**" at bounding box center [658, 160] width 411 height 16
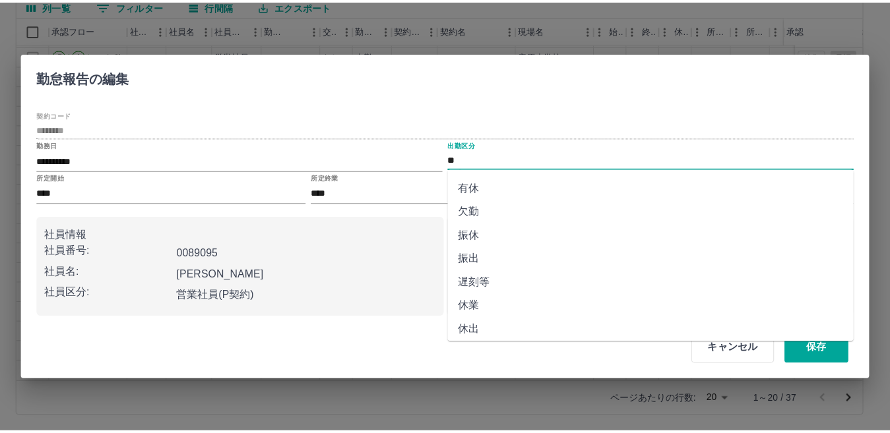
scroll to position [66, 0]
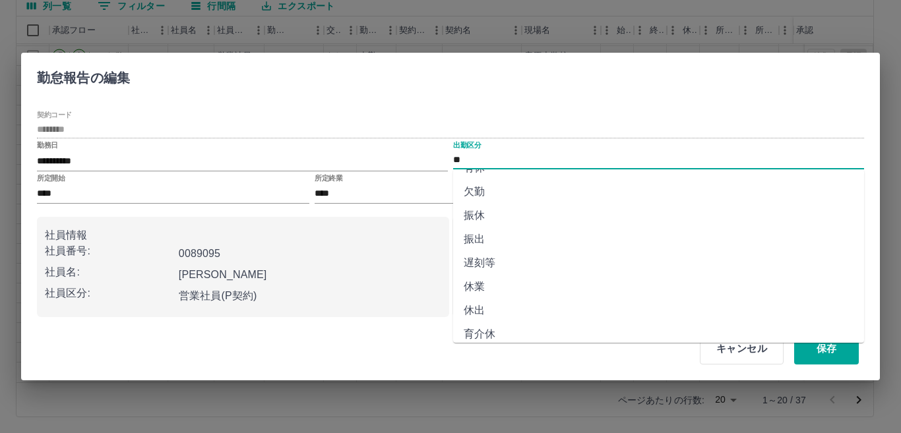
click at [490, 281] on li "休業" at bounding box center [658, 287] width 411 height 24
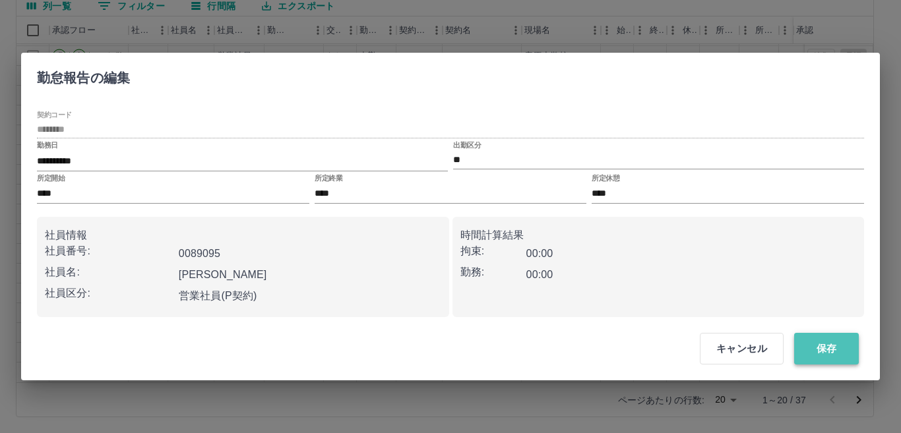
click at [830, 353] on button "保存" at bounding box center [826, 349] width 65 height 32
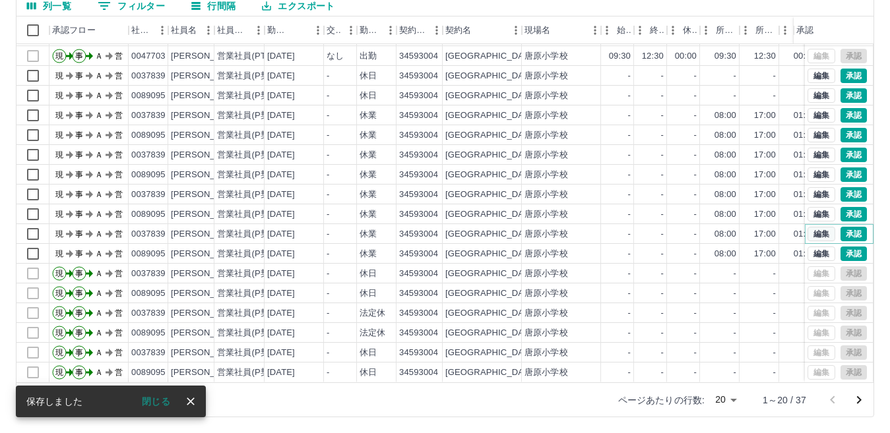
click at [807, 228] on button "編集" at bounding box center [821, 234] width 28 height 15
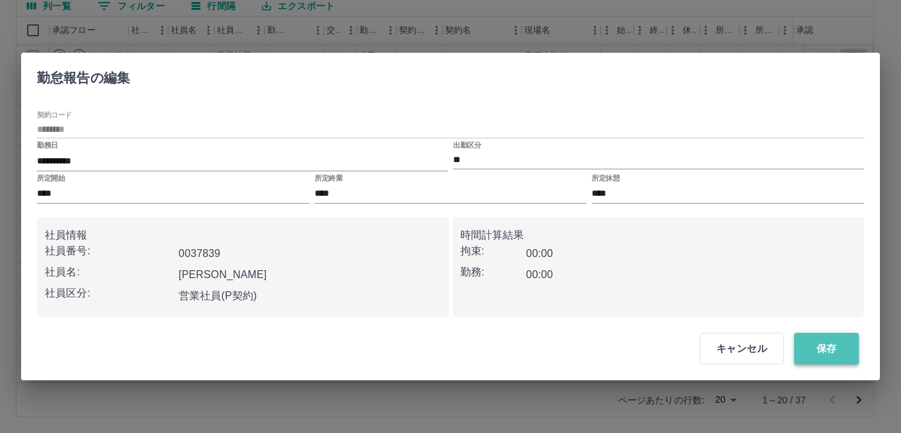
click at [828, 353] on button "保存" at bounding box center [826, 349] width 65 height 32
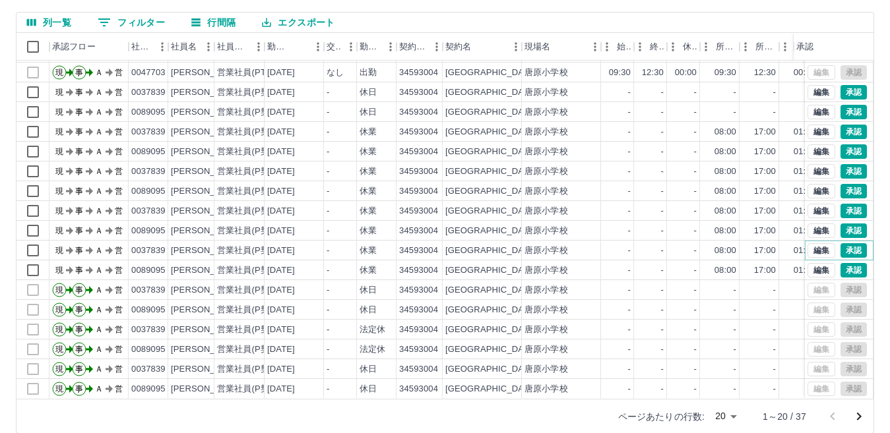
scroll to position [124, 0]
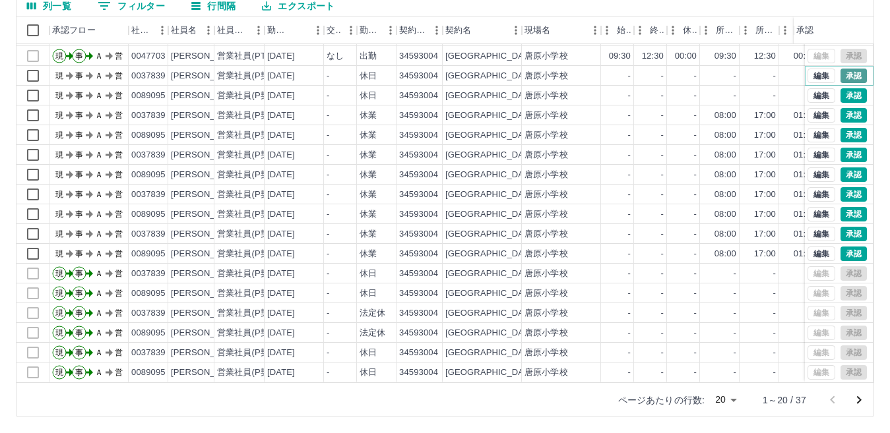
click at [840, 69] on button "承認" at bounding box center [853, 76] width 26 height 15
click at [840, 82] on div at bounding box center [445, 216] width 890 height 433
click at [844, 108] on button "承認" at bounding box center [853, 115] width 26 height 15
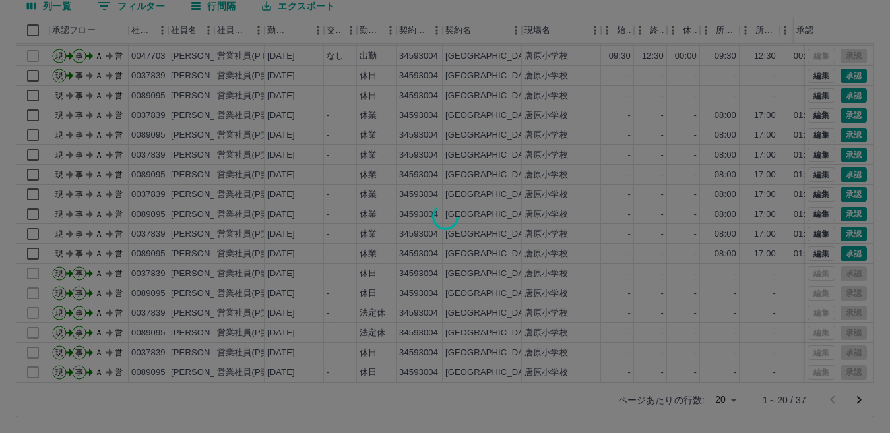
click at [843, 128] on div at bounding box center [445, 216] width 890 height 433
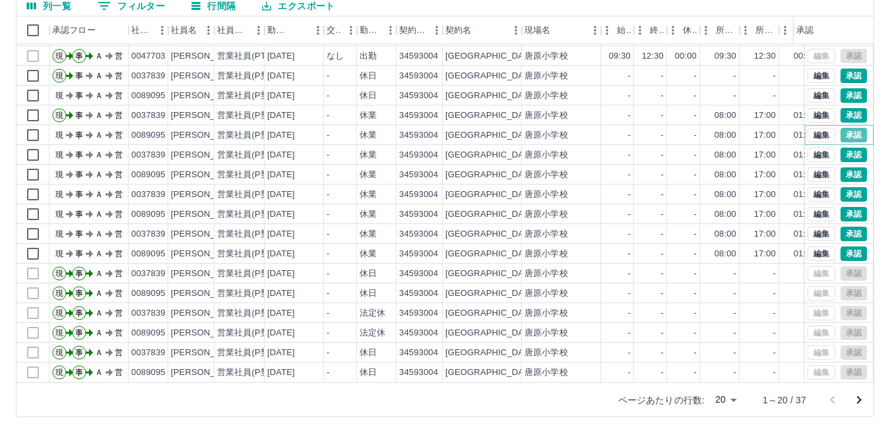
click at [843, 128] on button "承認" at bounding box center [853, 135] width 26 height 15
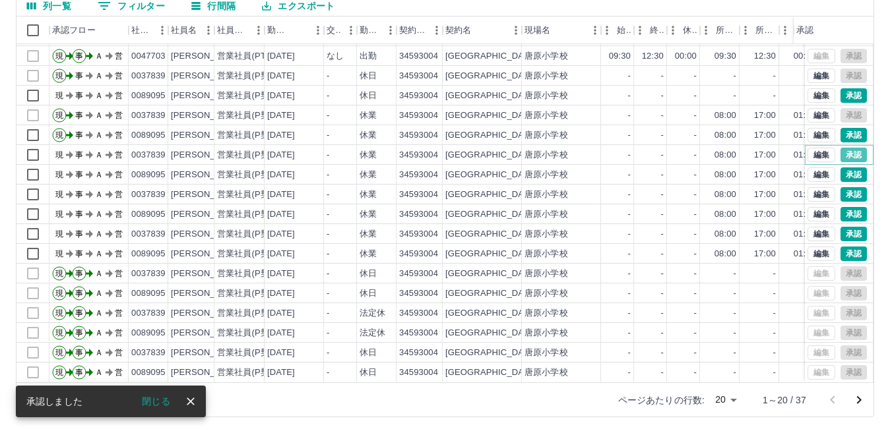
click at [840, 148] on button "承認" at bounding box center [853, 155] width 26 height 15
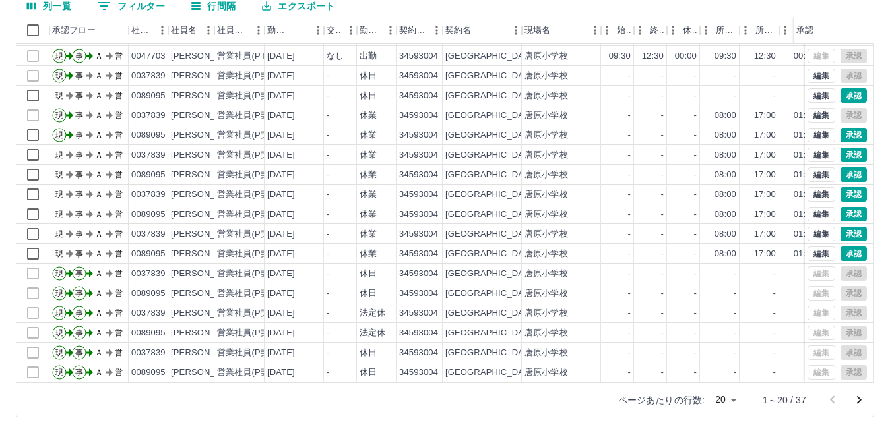
click at [838, 166] on div at bounding box center [445, 216] width 890 height 433
click at [840, 187] on button "承認" at bounding box center [853, 194] width 26 height 15
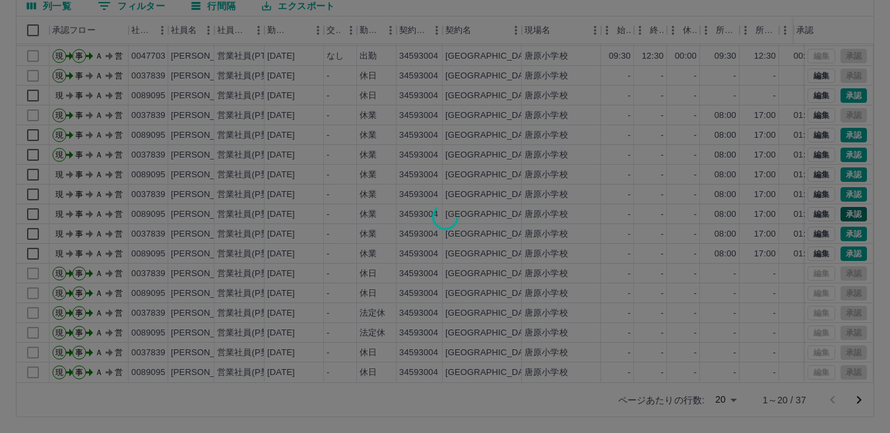
click at [844, 198] on div at bounding box center [445, 216] width 890 height 433
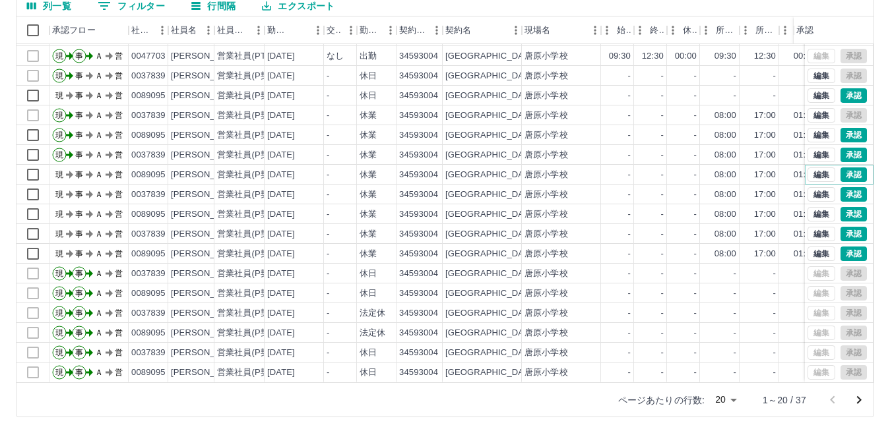
click at [852, 168] on button "承認" at bounding box center [853, 175] width 26 height 15
click at [846, 88] on button "承認" at bounding box center [853, 95] width 26 height 15
click at [841, 207] on button "承認" at bounding box center [853, 214] width 26 height 15
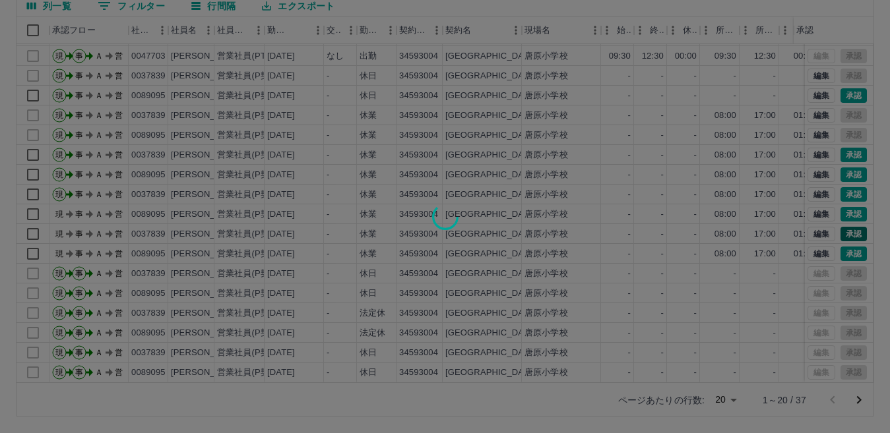
click at [843, 222] on div at bounding box center [445, 216] width 890 height 433
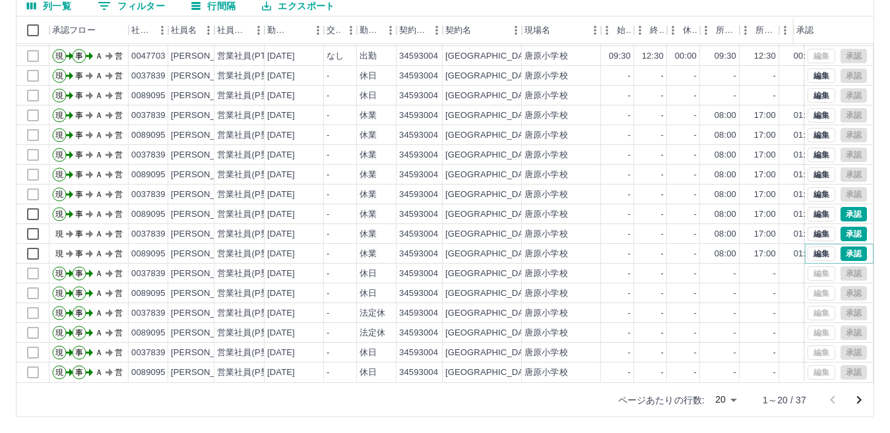
click at [846, 248] on button "承認" at bounding box center [853, 254] width 26 height 15
click at [848, 227] on button "承認" at bounding box center [853, 234] width 26 height 15
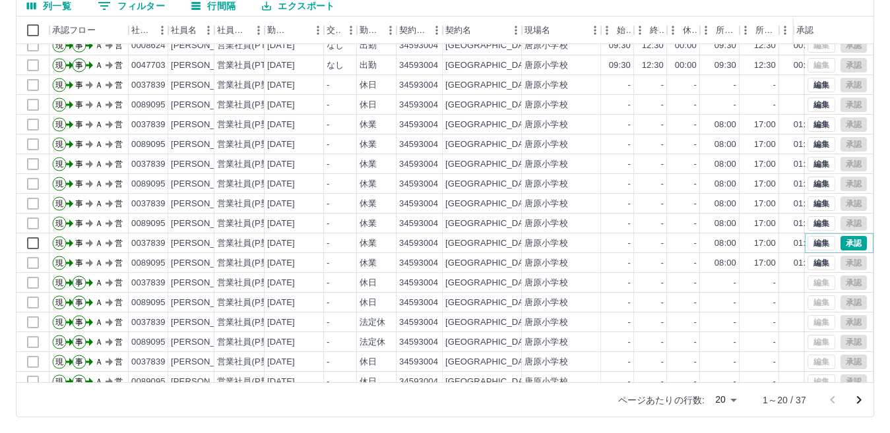
scroll to position [69, 0]
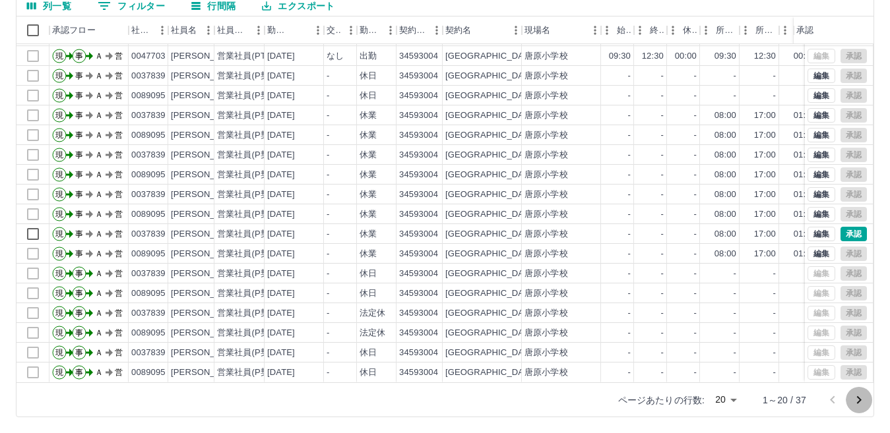
click at [861, 402] on icon "次のページへ" at bounding box center [859, 400] width 16 height 16
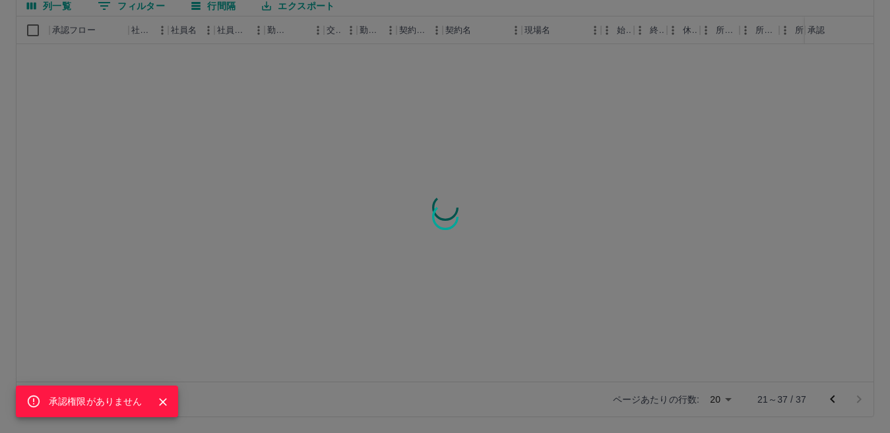
scroll to position [0, 0]
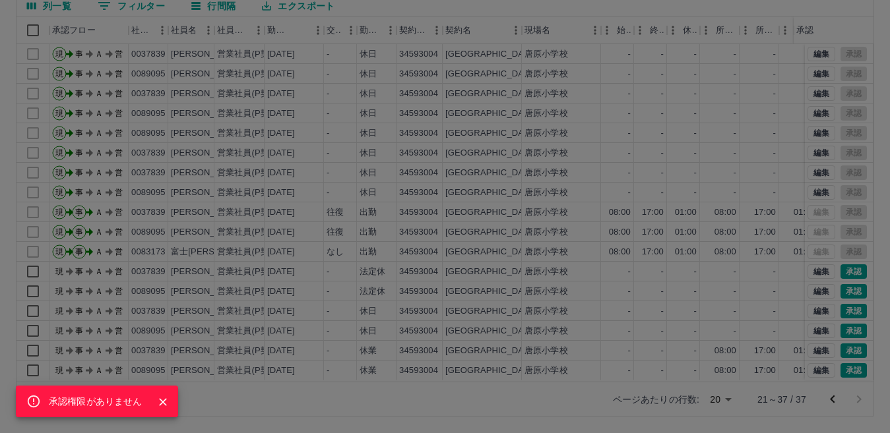
click at [462, 390] on div "承認権限がありません" at bounding box center [445, 216] width 890 height 433
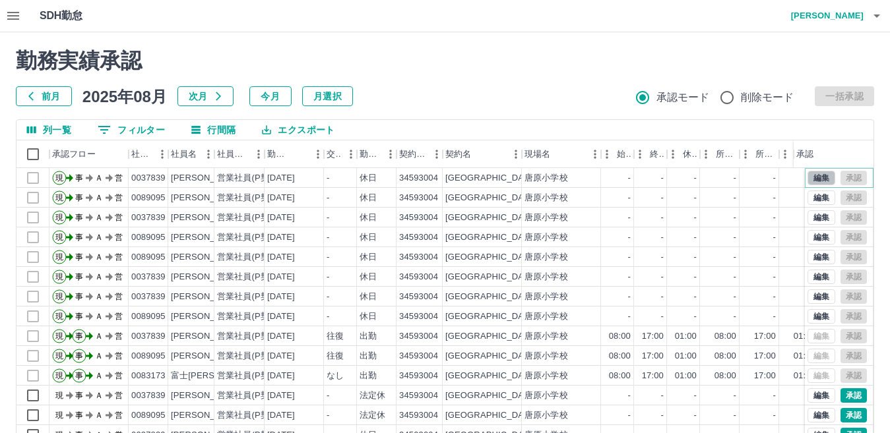
click at [808, 175] on button "編集" at bounding box center [821, 178] width 28 height 15
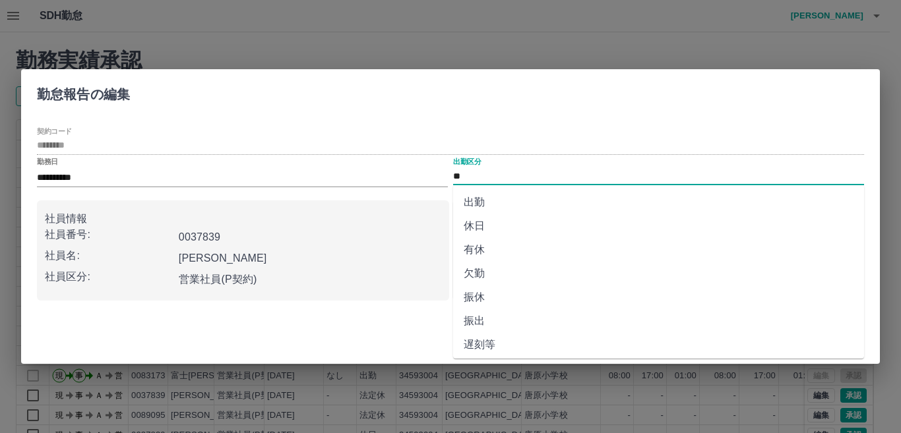
click at [513, 175] on input "**" at bounding box center [658, 176] width 411 height 16
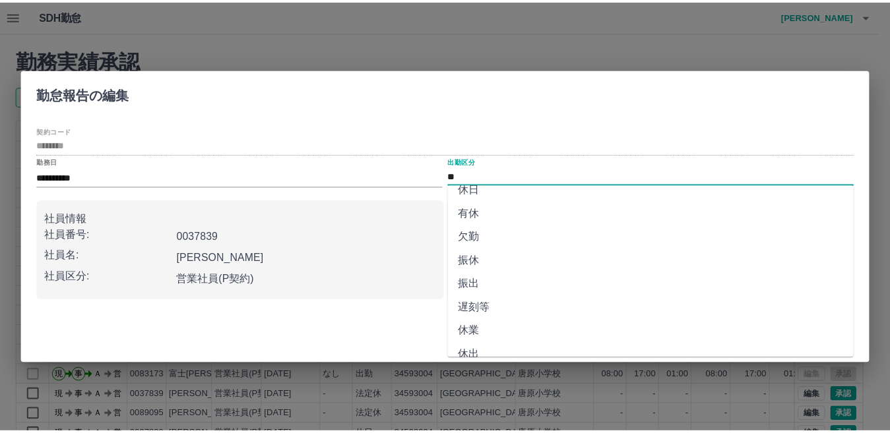
scroll to position [66, 0]
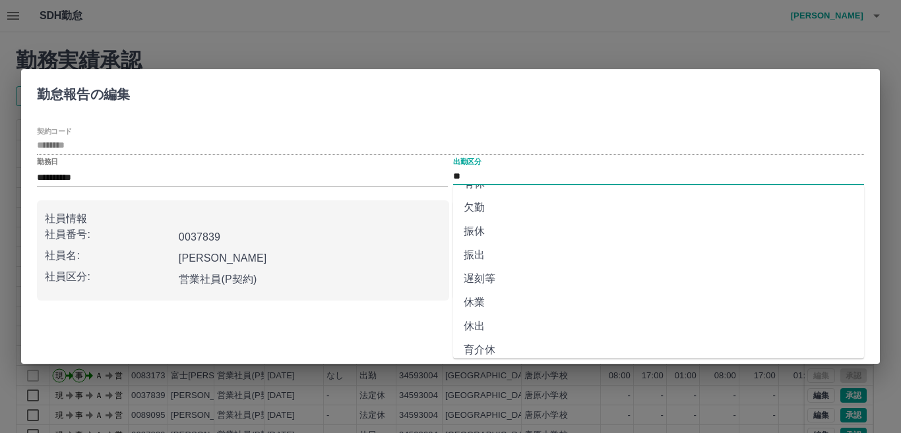
click at [493, 307] on li "休業" at bounding box center [658, 303] width 411 height 24
type input "**"
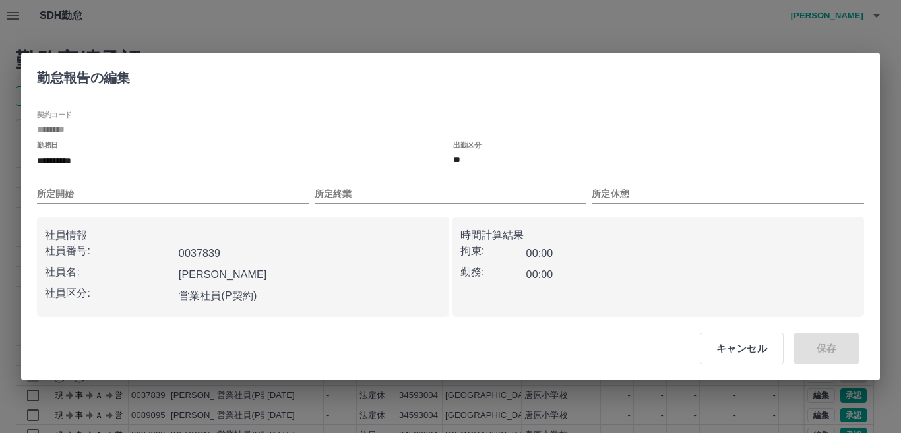
click at [805, 352] on div "キャンセル 保存" at bounding box center [773, 349] width 201 height 53
click at [526, 47] on div "**********" at bounding box center [450, 216] width 901 height 433
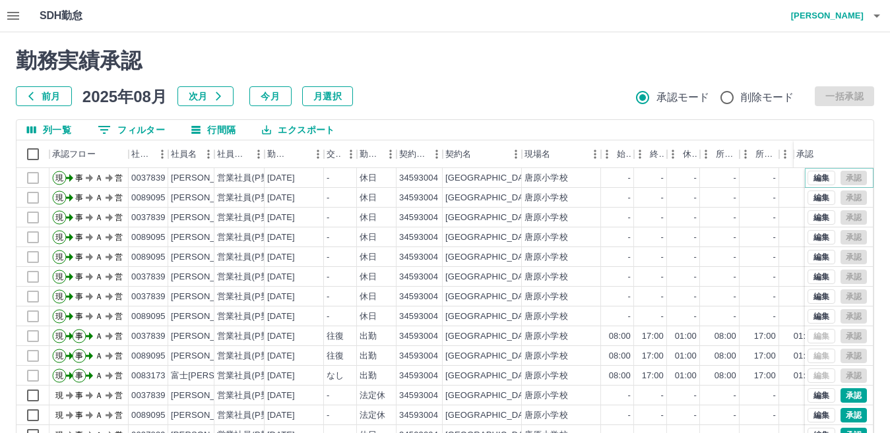
scroll to position [124, 0]
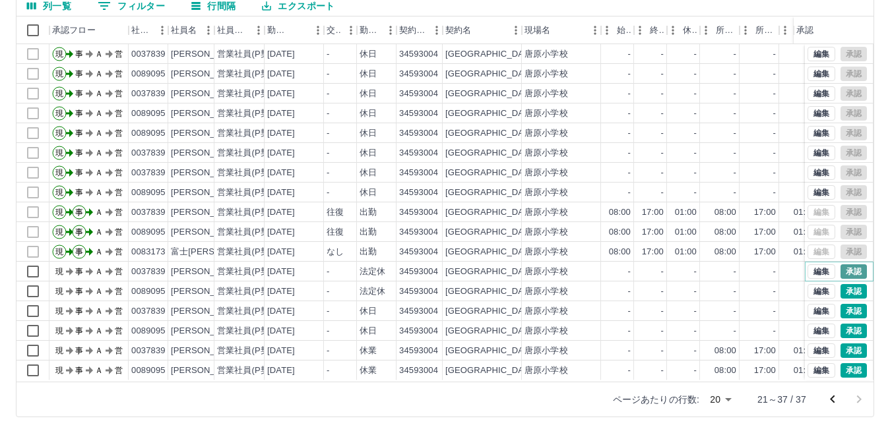
click at [850, 265] on button "承認" at bounding box center [853, 272] width 26 height 15
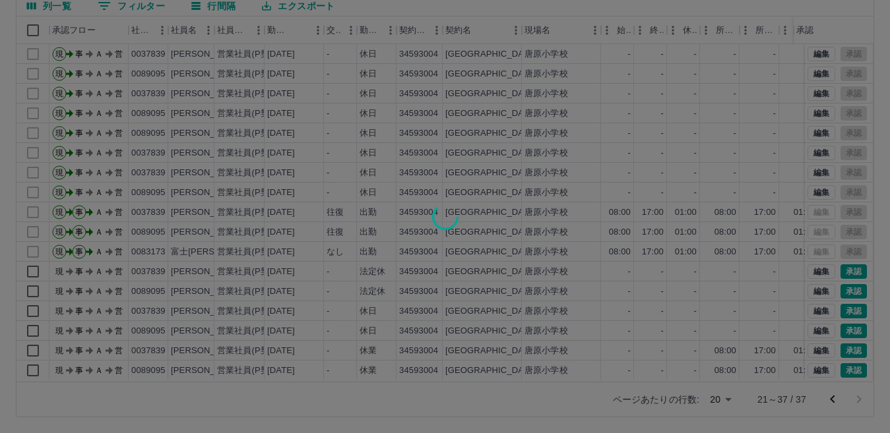
click at [842, 283] on div at bounding box center [445, 216] width 890 height 433
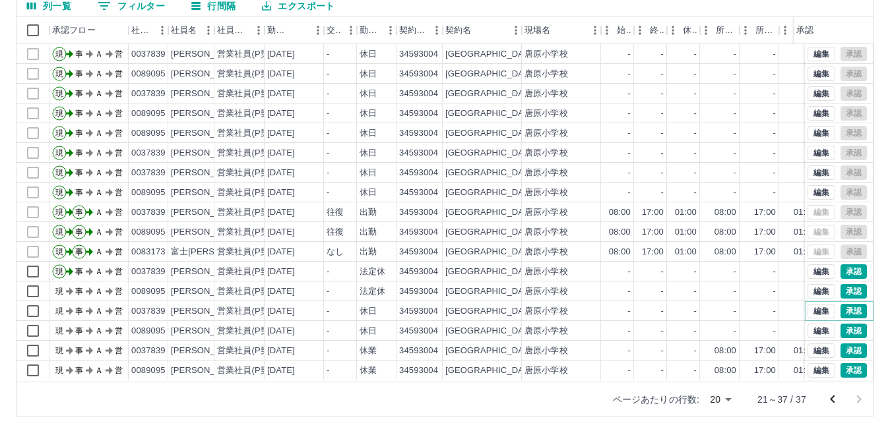
click at [840, 304] on button "承認" at bounding box center [853, 311] width 26 height 15
click at [837, 322] on div at bounding box center [445, 216] width 890 height 433
click at [840, 324] on button "承認" at bounding box center [853, 331] width 26 height 15
click at [840, 344] on button "承認" at bounding box center [853, 351] width 26 height 15
click at [844, 360] on div "勤務実績承認 前月 [DATE] 次月 今月 月選択 承認モード 削除モード 一括承認 列一覧 0 フィルター 行間隔 エクスポート 承認フロー 社員番号 社…" at bounding box center [445, 170] width 890 height 525
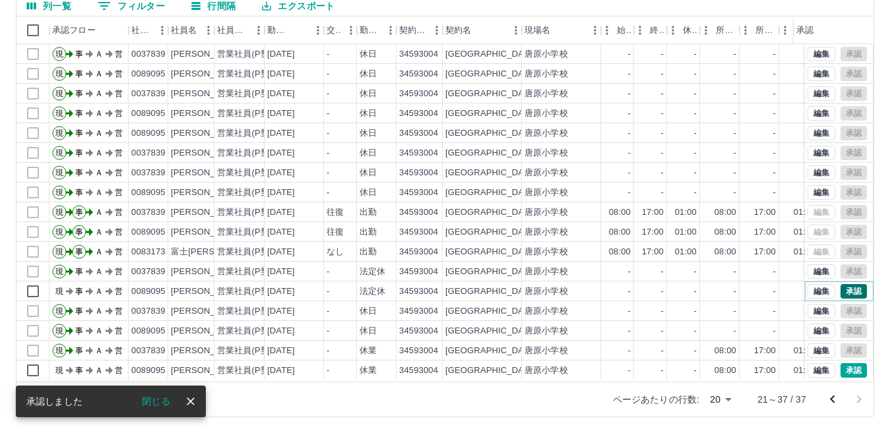
click at [845, 285] on button "承認" at bounding box center [853, 291] width 26 height 15
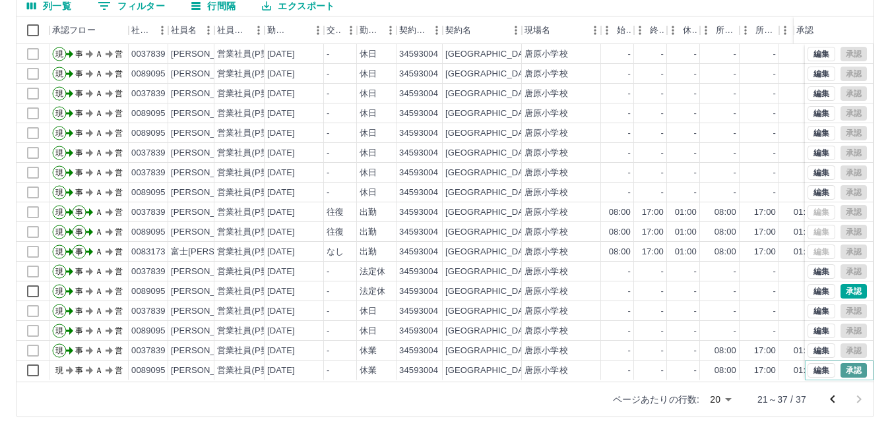
click at [840, 363] on button "承認" at bounding box center [853, 370] width 26 height 15
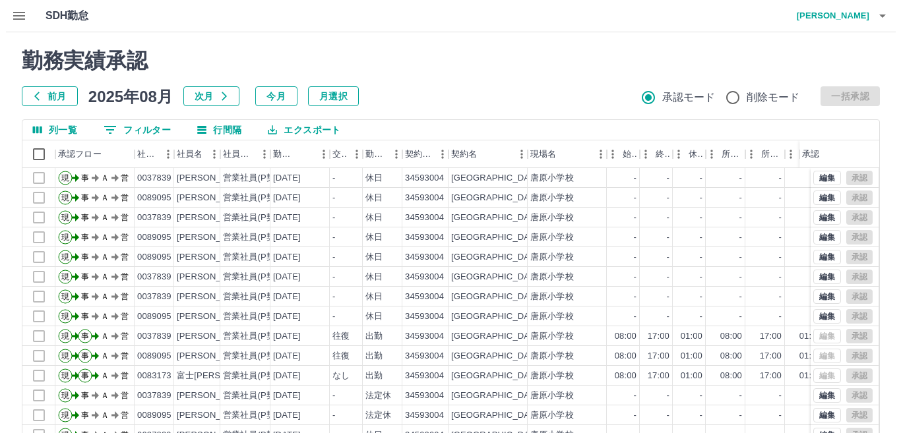
scroll to position [0, 0]
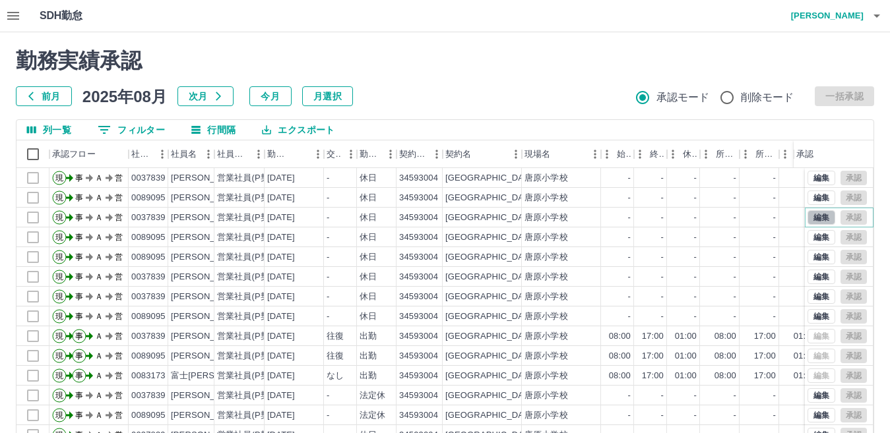
click at [809, 220] on button "編集" at bounding box center [821, 217] width 28 height 15
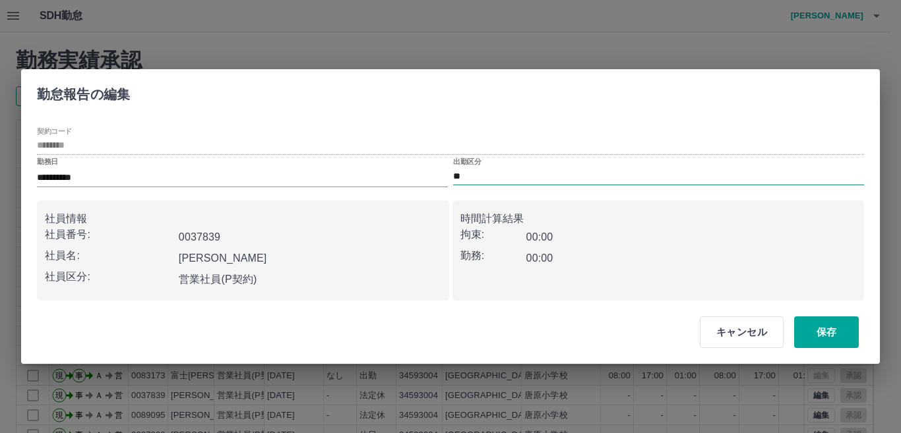
click at [482, 173] on input "**" at bounding box center [658, 176] width 411 height 16
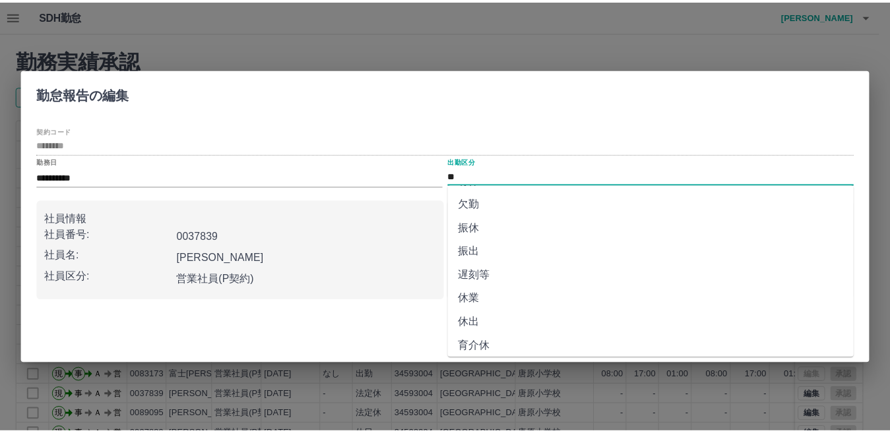
scroll to position [132, 0]
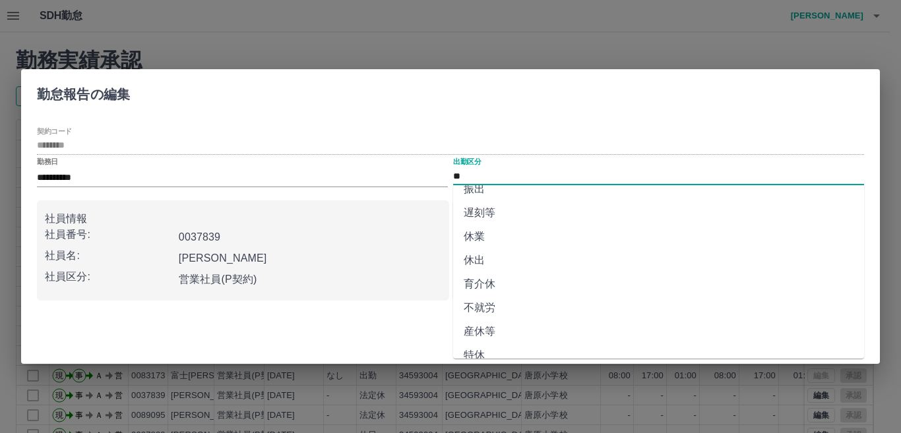
click at [553, 235] on li "休業" at bounding box center [658, 237] width 411 height 24
type input "**"
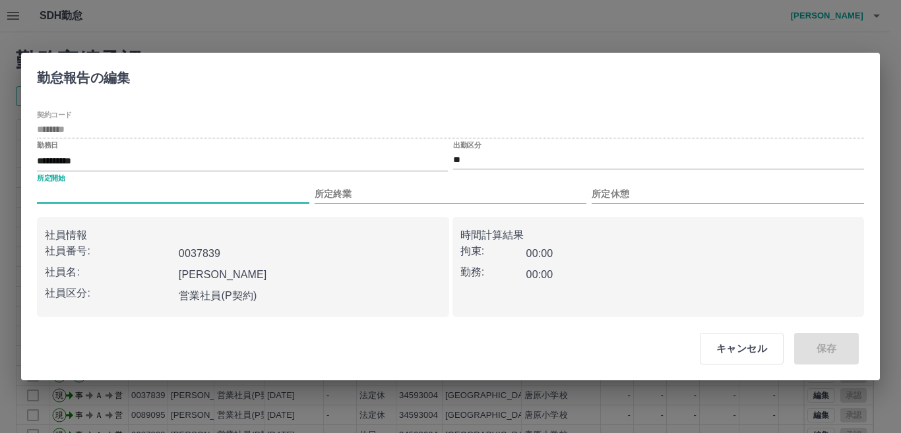
click at [104, 193] on input "所定開始" at bounding box center [173, 194] width 272 height 19
click at [256, 336] on div "キャンセル 保存" at bounding box center [450, 348] width 859 height 63
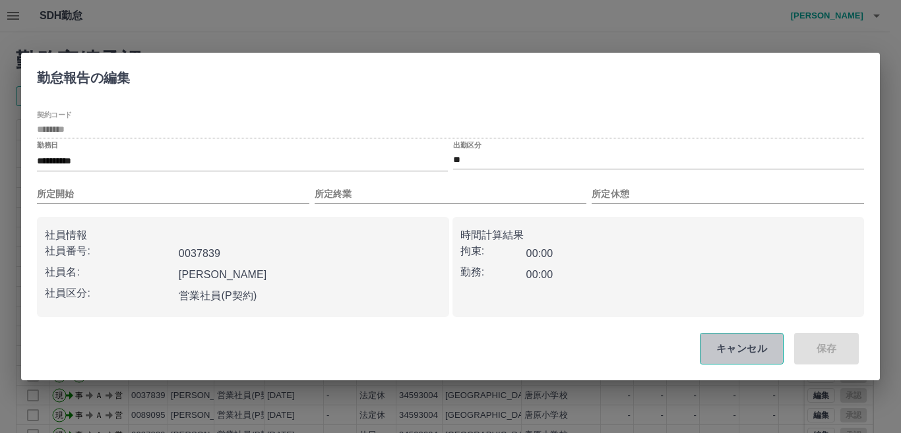
drag, startPoint x: 739, startPoint y: 350, endPoint x: 561, endPoint y: 302, distance: 185.1
click at [739, 350] on button "キャンセル" at bounding box center [742, 349] width 84 height 32
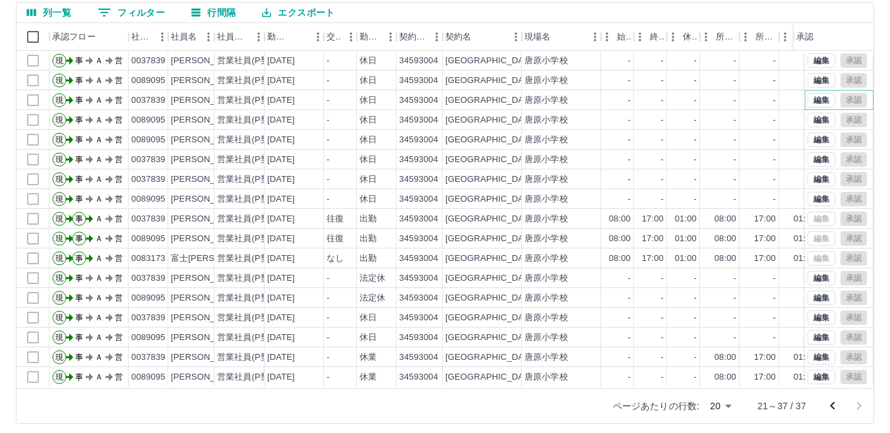
scroll to position [124, 0]
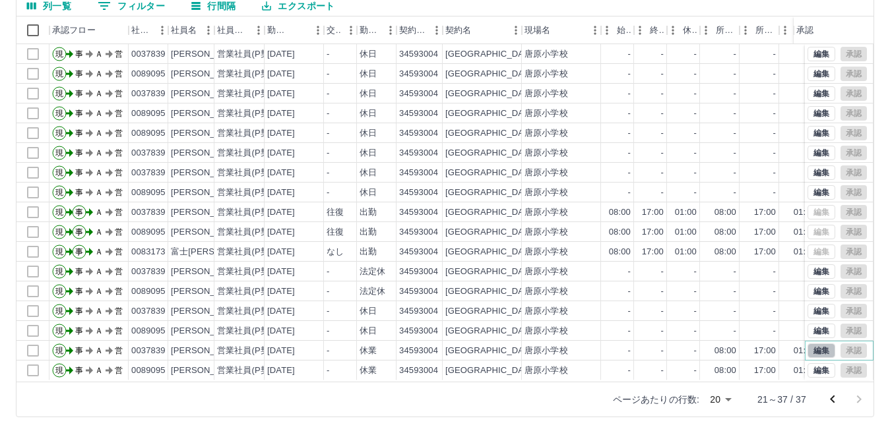
click at [811, 344] on button "編集" at bounding box center [821, 351] width 28 height 15
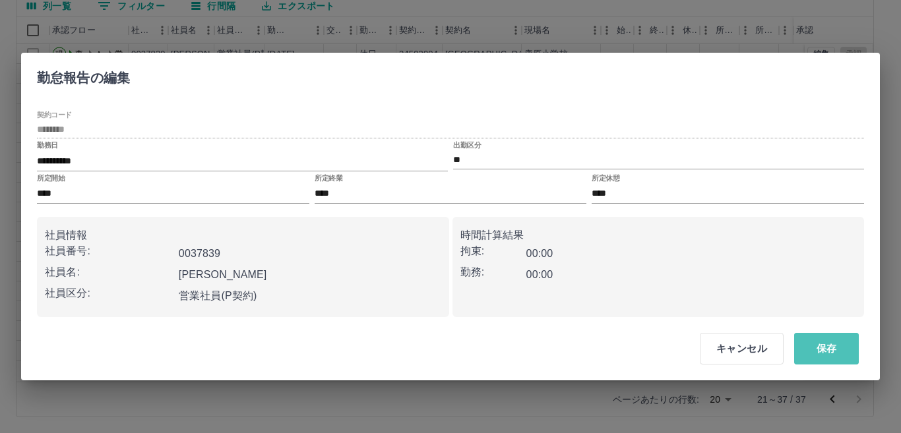
click at [811, 342] on button "保存" at bounding box center [826, 349] width 65 height 32
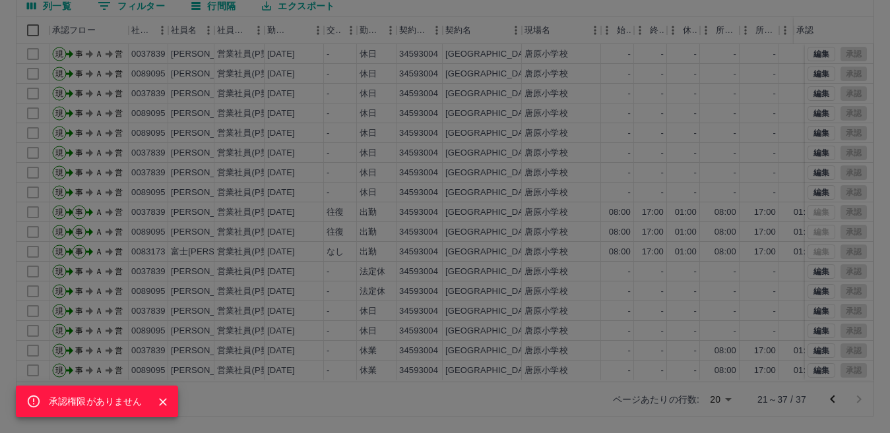
click at [681, 292] on div "承認権限がありません" at bounding box center [445, 216] width 890 height 433
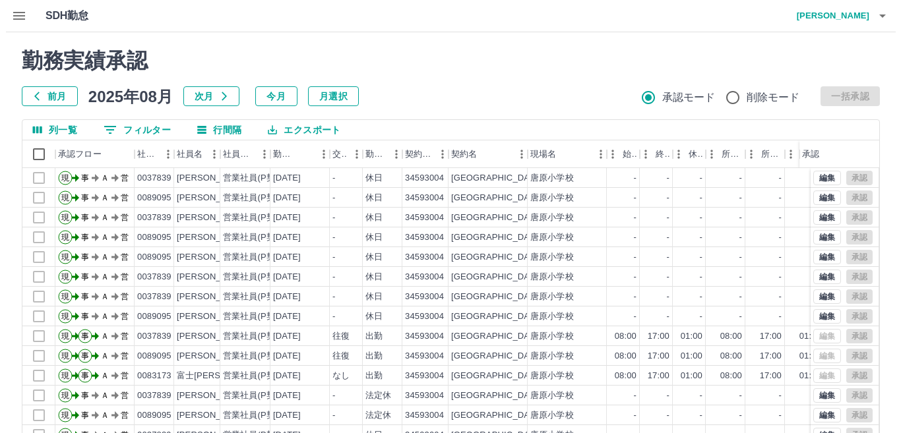
scroll to position [9, 0]
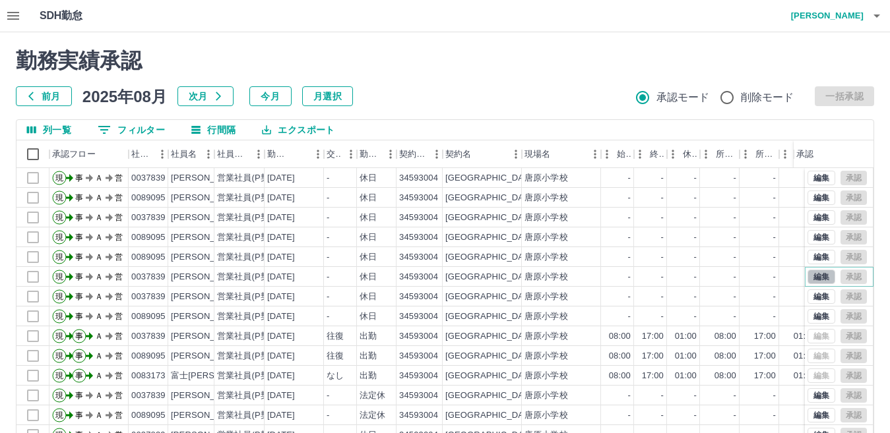
click at [807, 270] on button "編集" at bounding box center [821, 277] width 28 height 15
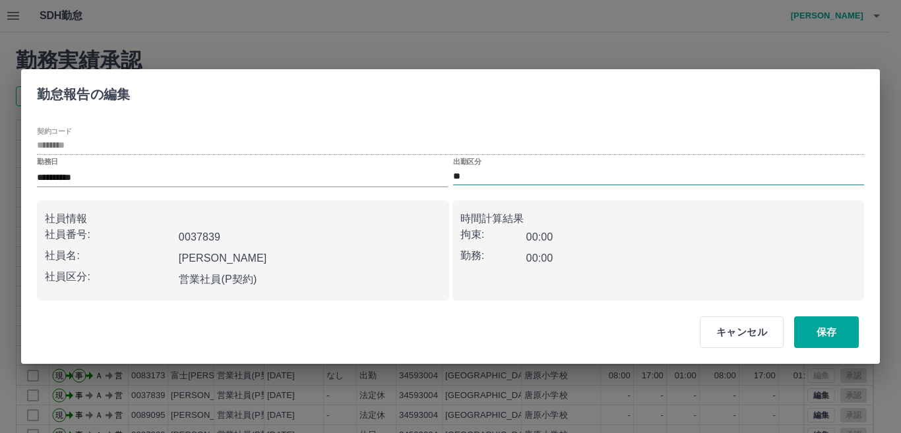
click at [532, 172] on input "**" at bounding box center [658, 176] width 411 height 16
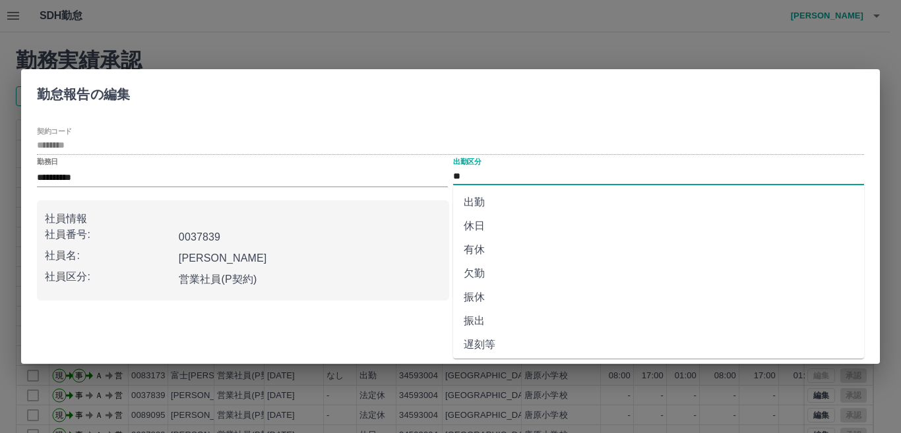
click at [537, 204] on li "出勤" at bounding box center [658, 203] width 411 height 24
type input "**"
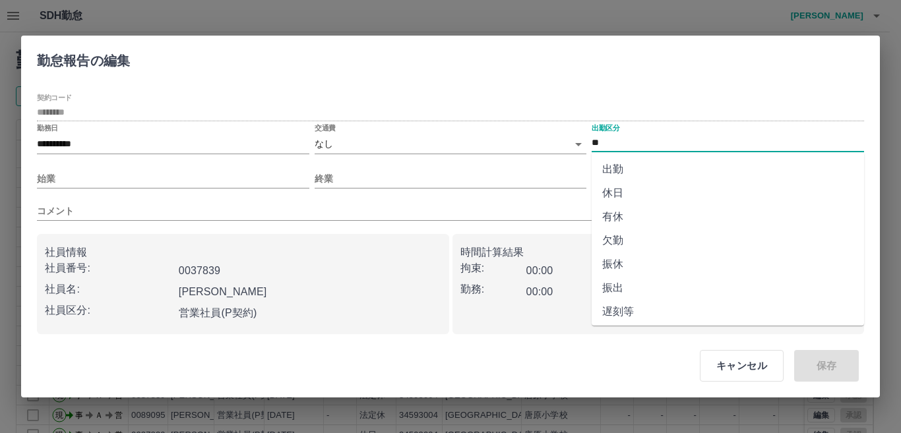
click at [651, 146] on input "**" at bounding box center [728, 143] width 272 height 16
